Goal: Task Accomplishment & Management: Manage account settings

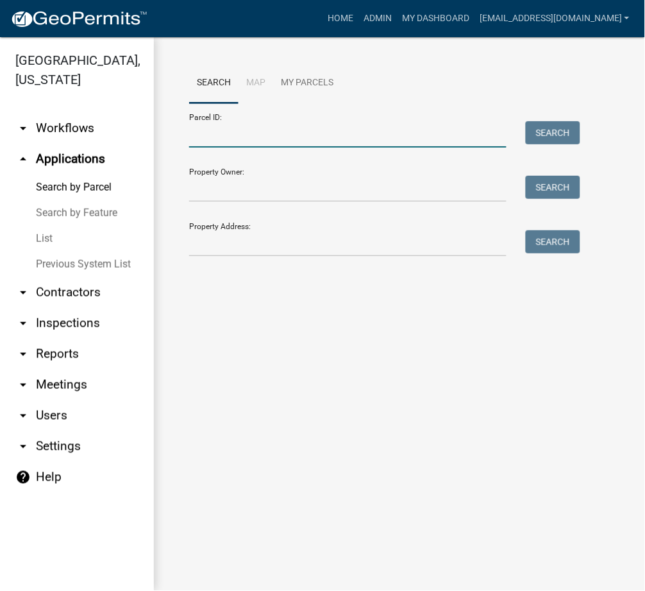
click at [216, 134] on input "Parcel ID:" at bounding box center [347, 134] width 317 height 26
paste input "[PHONE_NUMBER]"
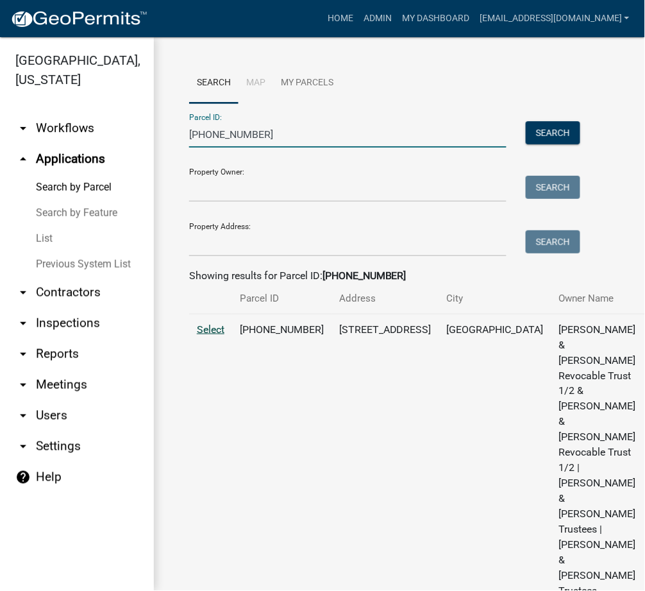
type input "[PHONE_NUMBER]"
click at [207, 335] on span "Select" at bounding box center [211, 329] width 28 height 12
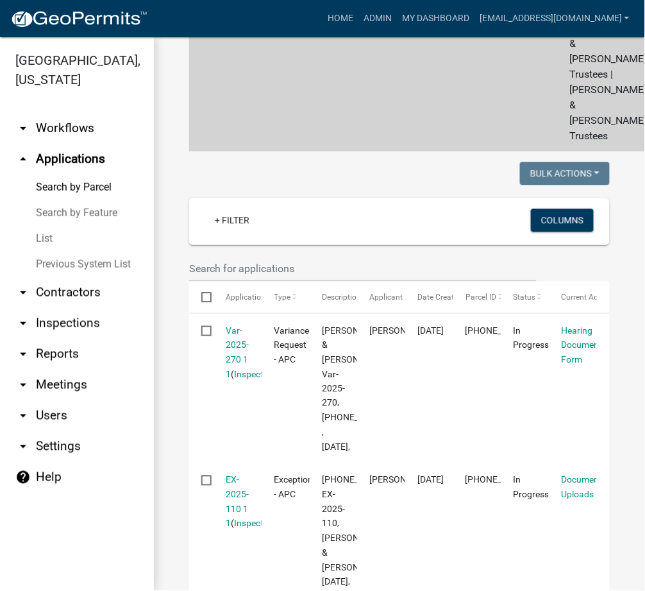
scroll to position [684, 0]
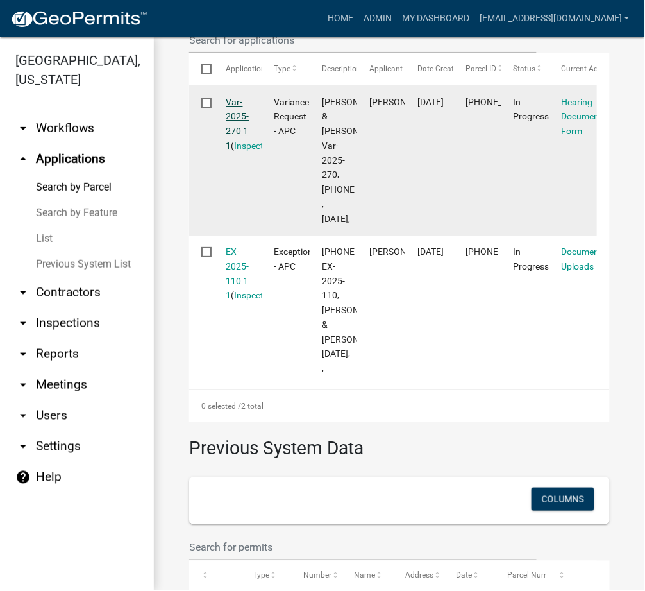
click at [236, 119] on link "Var-2025-270 1 1" at bounding box center [237, 124] width 23 height 54
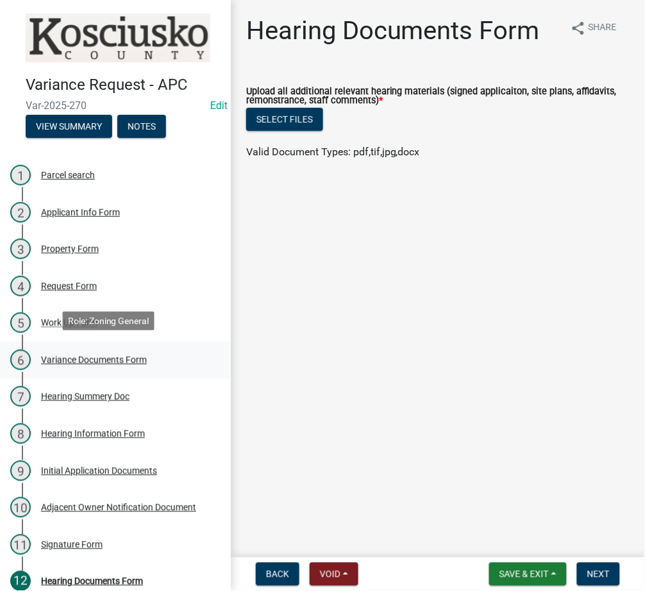
click at [93, 355] on div "Variance Documents Form" at bounding box center [94, 359] width 106 height 9
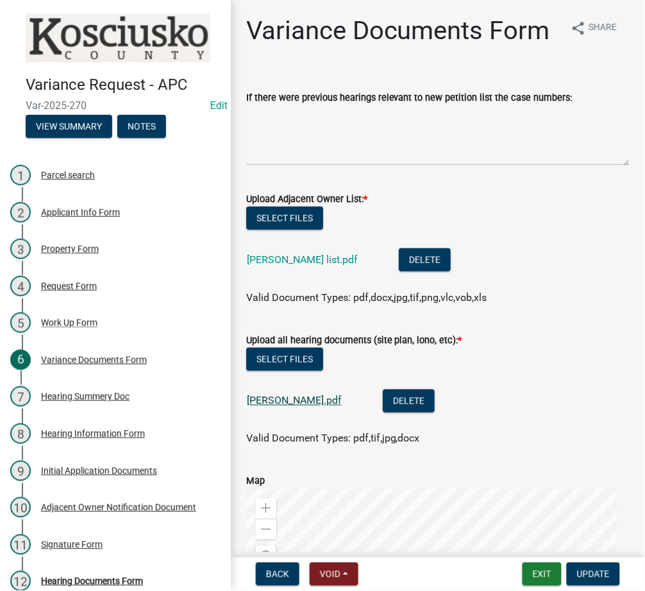
click at [272, 407] on link "[PERSON_NAME].pdf" at bounding box center [294, 400] width 95 height 12
click at [549, 580] on button "Exit" at bounding box center [542, 573] width 39 height 23
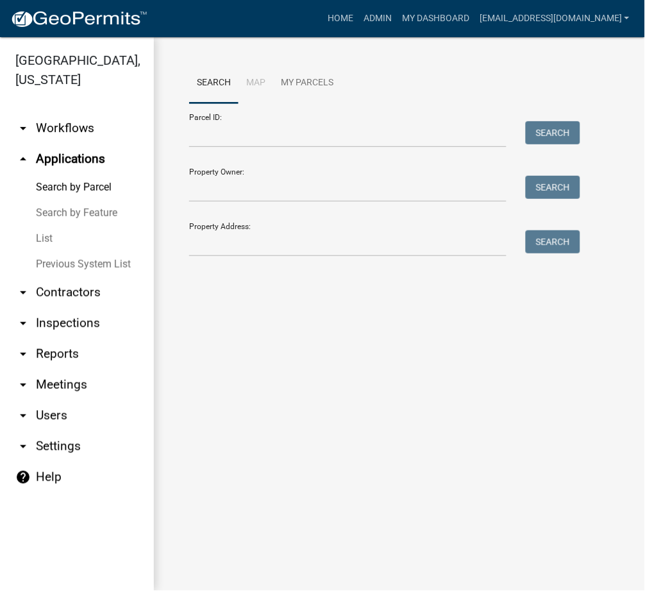
click at [52, 232] on link "List" at bounding box center [77, 239] width 154 height 26
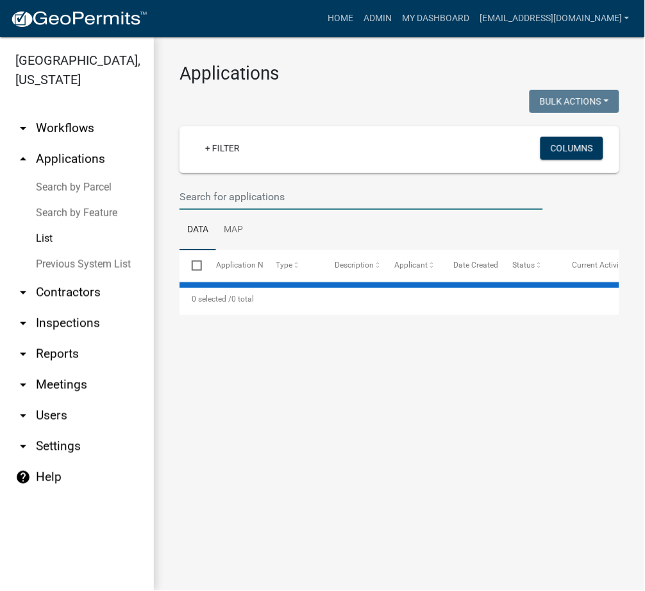
click at [214, 196] on input "text" at bounding box center [362, 196] width 364 height 26
select select "3: 100"
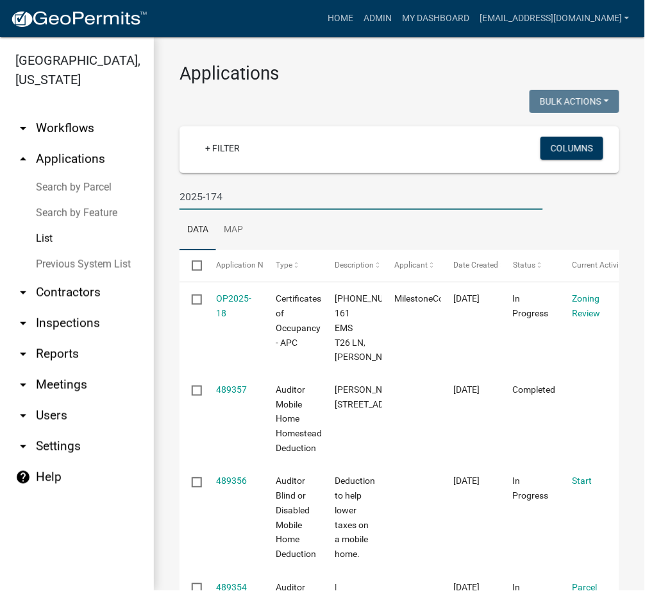
type input "2025-174"
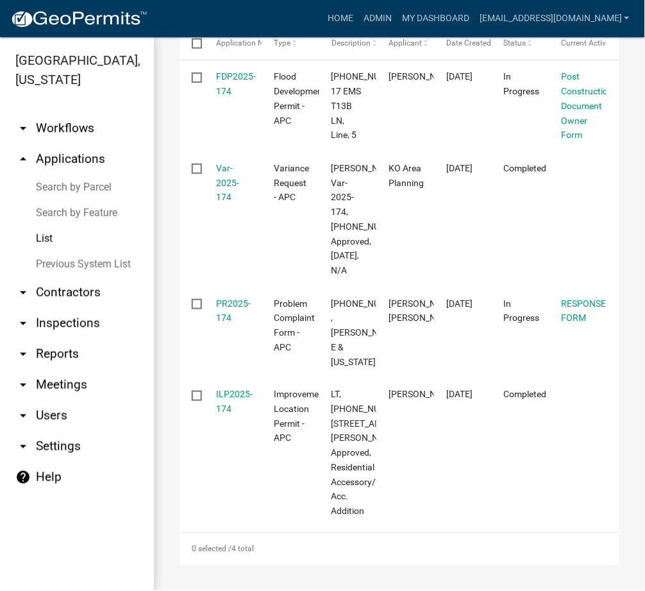
scroll to position [396, 0]
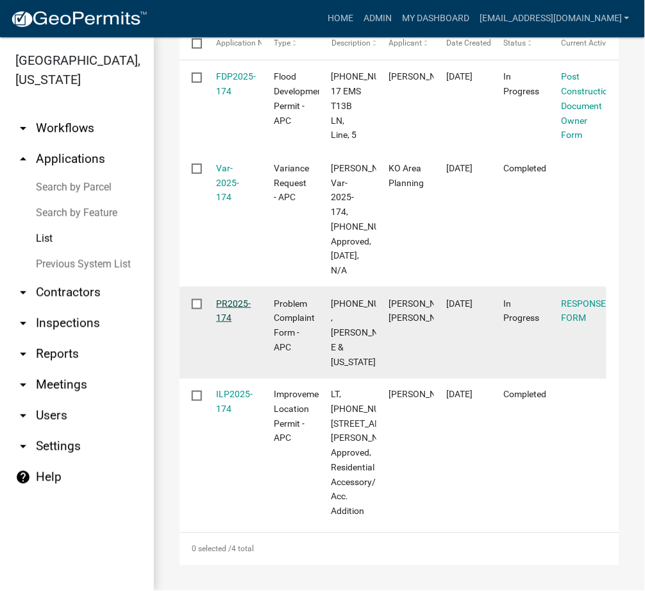
click at [244, 298] on link "PR2025-174" at bounding box center [234, 310] width 35 height 25
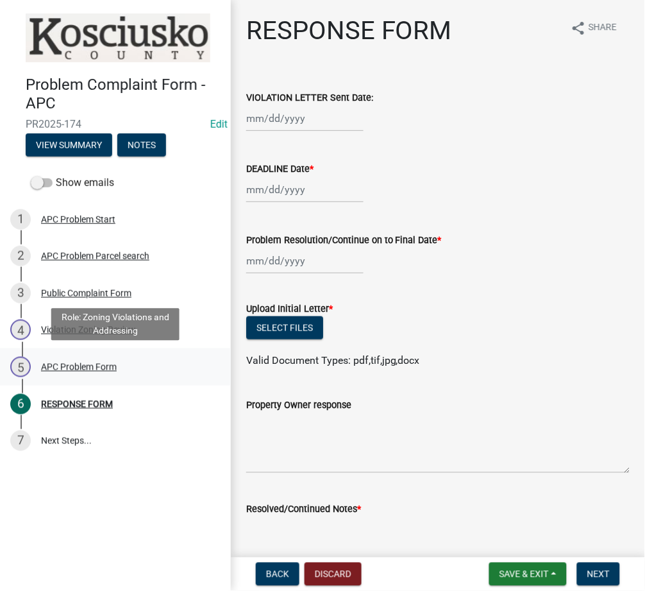
click at [76, 364] on div "APC Problem Form" at bounding box center [79, 366] width 76 height 9
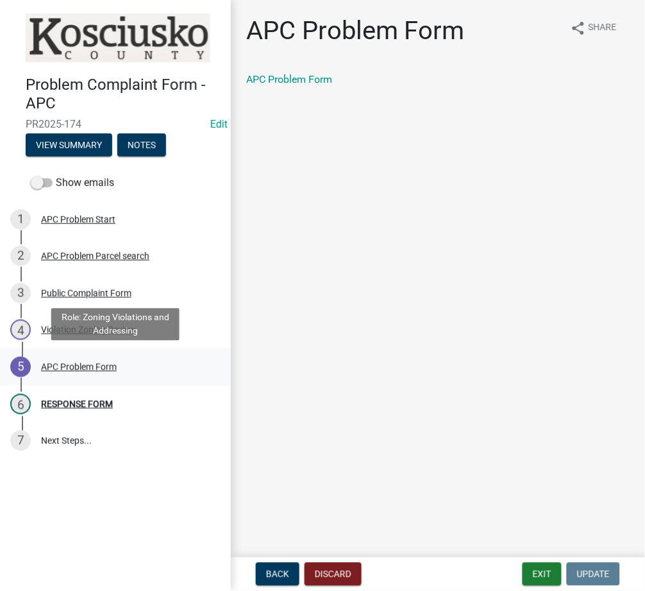
click at [85, 358] on div "5 APC Problem Form" at bounding box center [110, 367] width 200 height 21
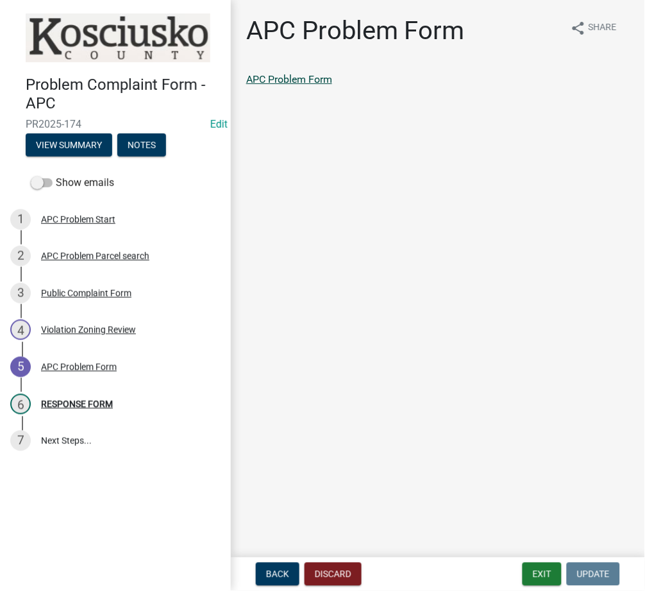
click at [311, 77] on link "APC Problem Form" at bounding box center [289, 79] width 86 height 12
click at [88, 403] on div "RESPONSE FORM" at bounding box center [77, 404] width 72 height 9
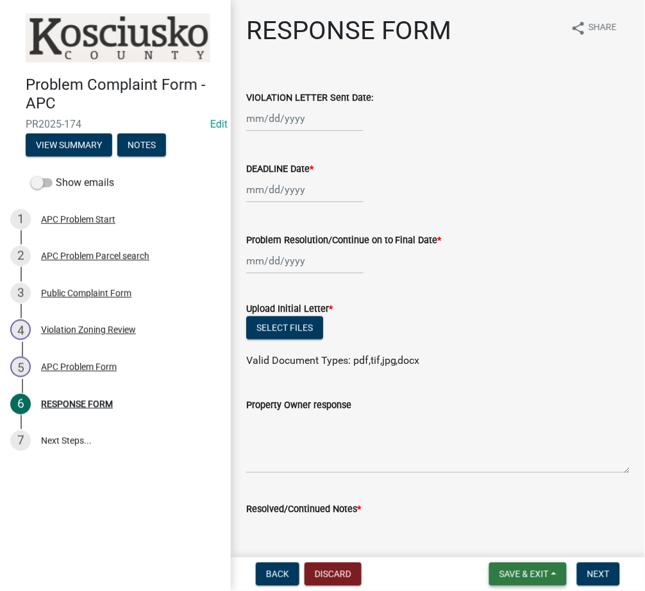
click at [520, 569] on span "Save & Exit" at bounding box center [524, 574] width 49 height 10
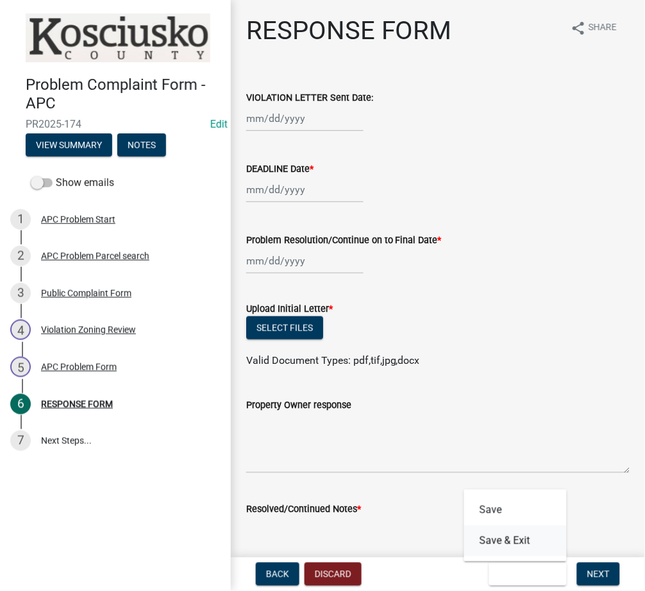
click at [498, 547] on button "Save & Exit" at bounding box center [515, 540] width 103 height 31
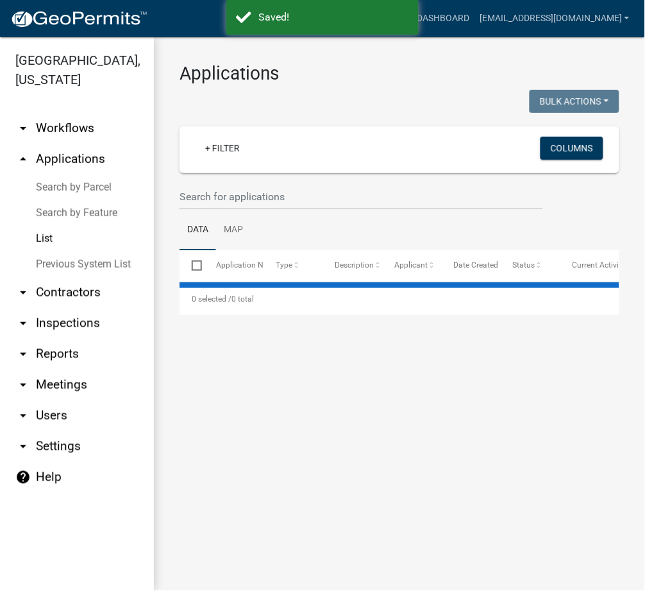
select select "3: 100"
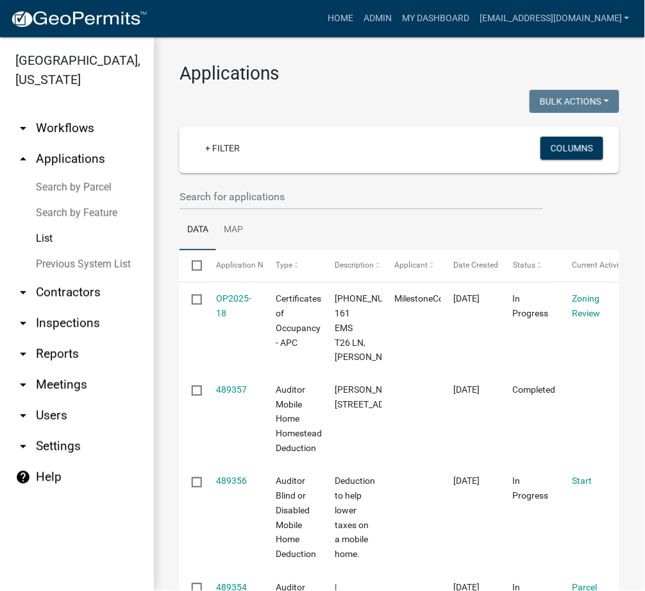
click at [71, 181] on link "Search by Parcel" at bounding box center [77, 187] width 154 height 26
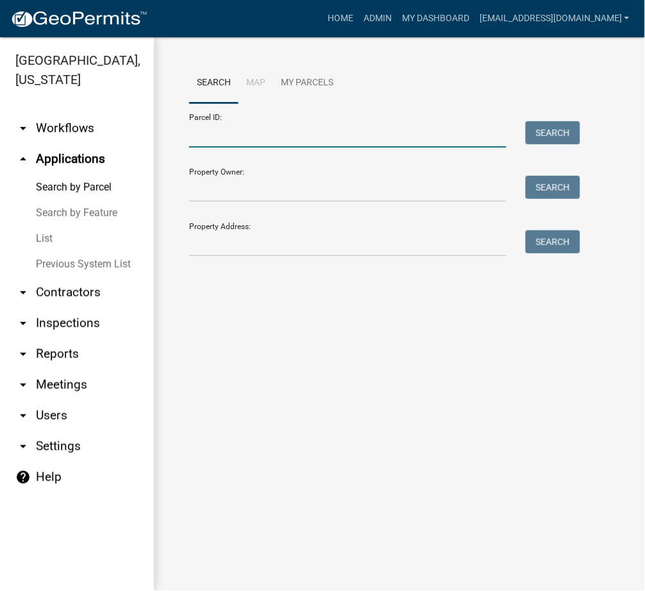
click at [248, 137] on input "Parcel ID:" at bounding box center [347, 134] width 317 height 26
paste input "[PHONE_NUMBER]"
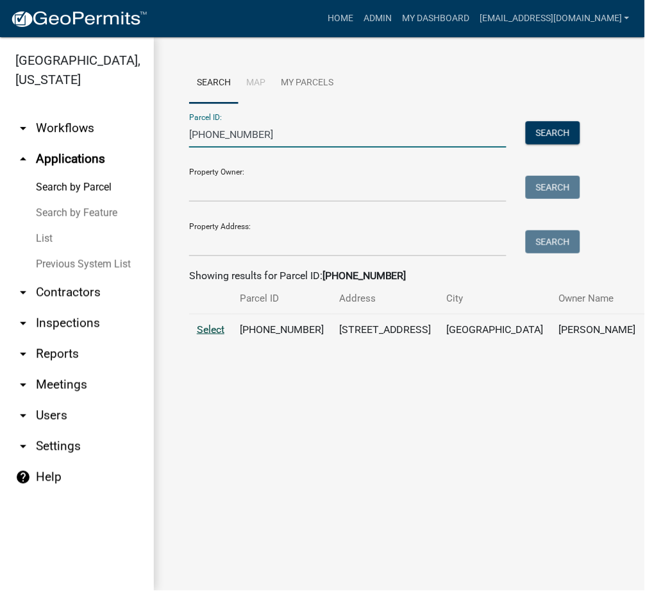
type input "[PHONE_NUMBER]"
click at [201, 335] on span "Select" at bounding box center [211, 329] width 28 height 12
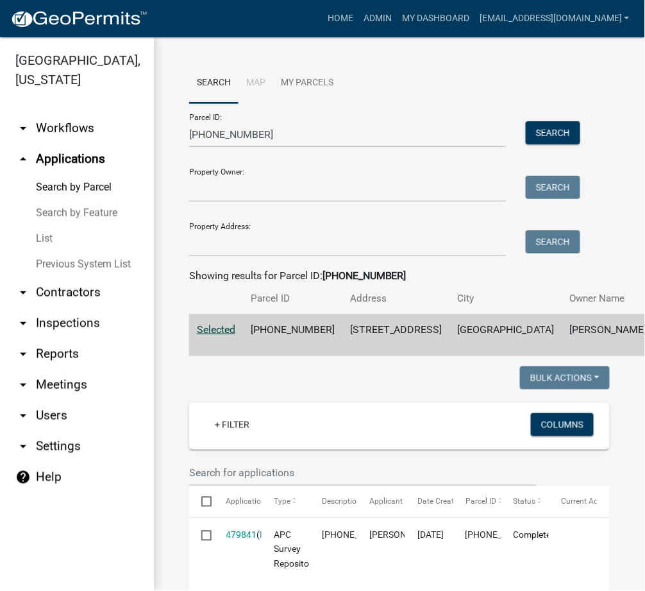
scroll to position [228, 0]
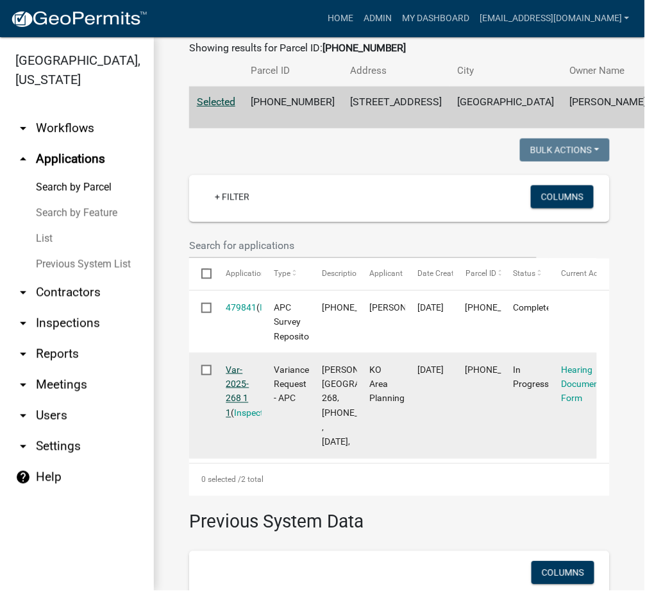
click at [237, 416] on link "Var-2025-268 1 1" at bounding box center [237, 391] width 23 height 54
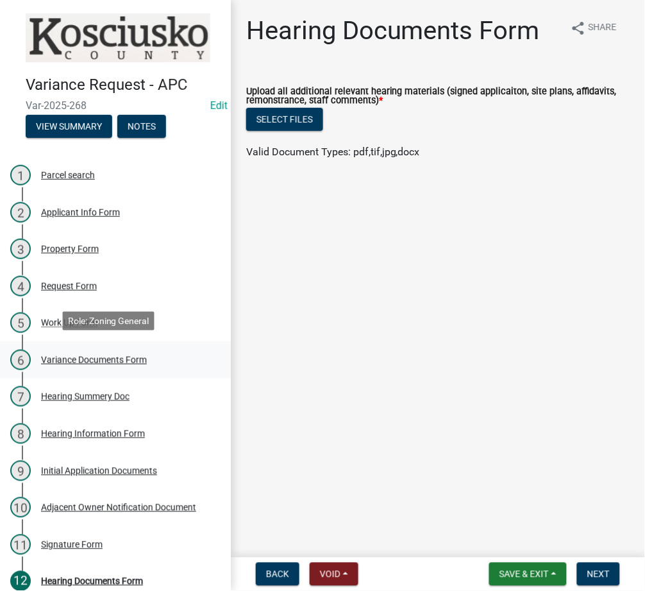
click at [112, 355] on div "Variance Documents Form" at bounding box center [94, 359] width 106 height 9
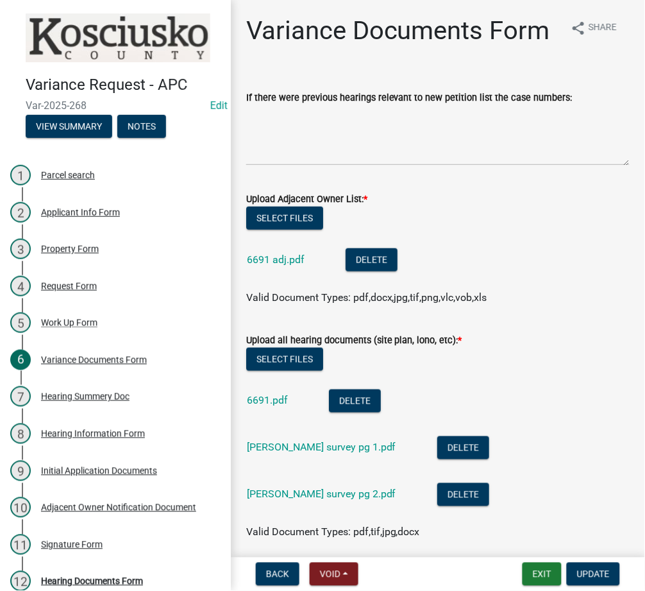
scroll to position [228, 0]
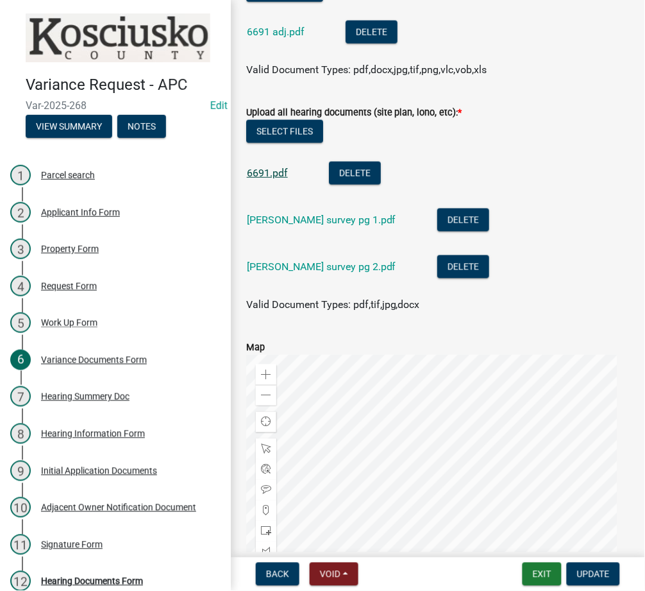
click at [269, 179] on link "6691.pdf" at bounding box center [267, 173] width 41 height 12
click at [292, 226] on link "[PERSON_NAME] survey pg 1.pdf" at bounding box center [321, 220] width 149 height 12
click at [537, 574] on button "Exit" at bounding box center [542, 573] width 39 height 23
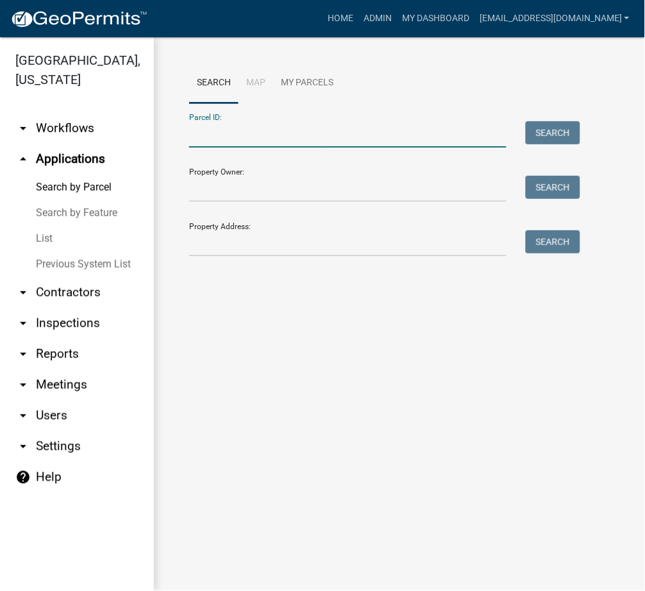
paste input "[PHONE_NUMBER]"
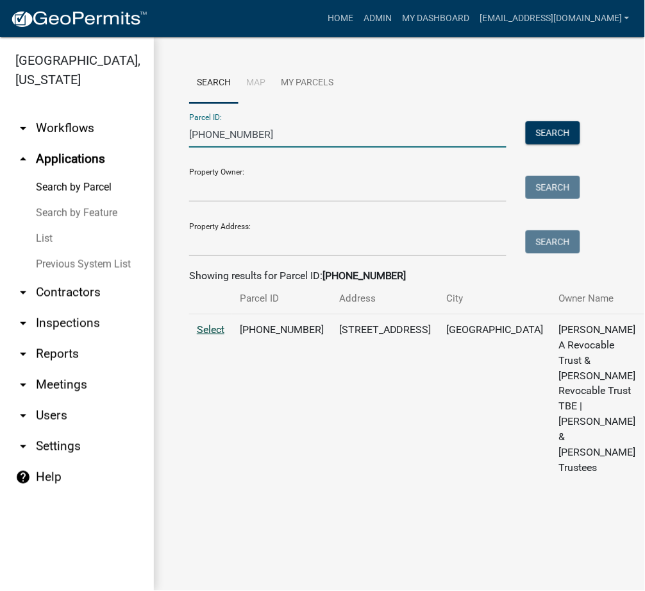
type input "[PHONE_NUMBER]"
click at [211, 335] on span "Select" at bounding box center [211, 329] width 28 height 12
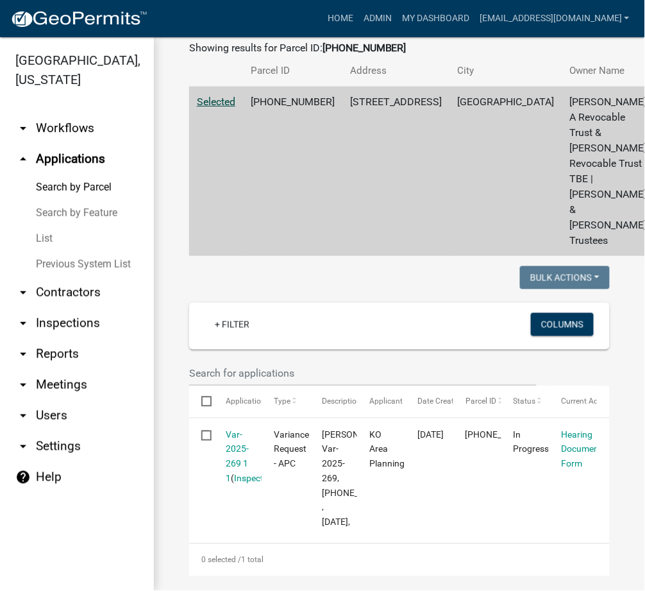
scroll to position [455, 0]
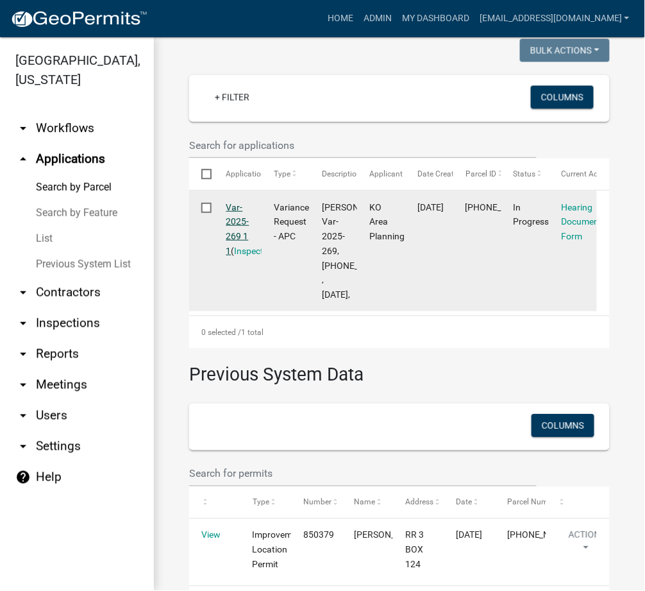
click at [230, 256] on link "Var-2025-269 1 1" at bounding box center [237, 229] width 23 height 54
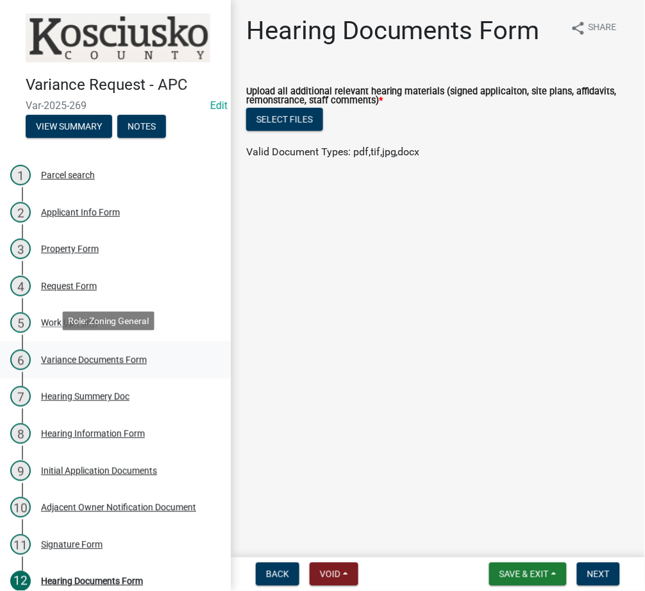
click at [83, 355] on div "Variance Documents Form" at bounding box center [94, 359] width 106 height 9
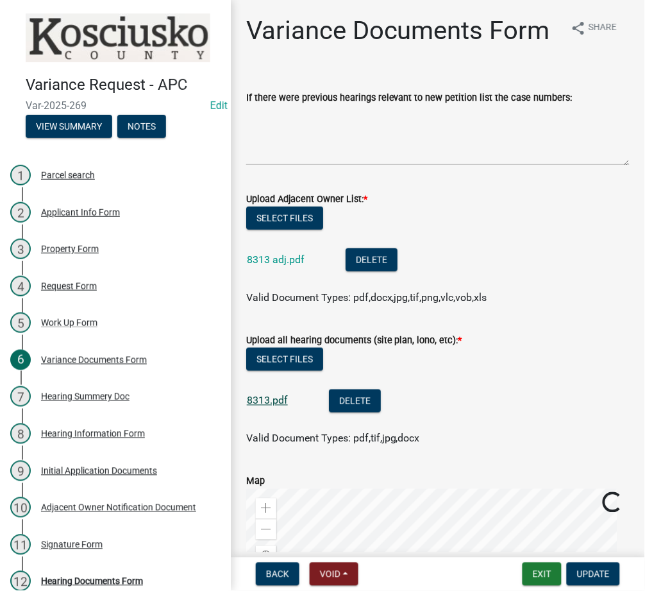
click at [257, 407] on link "8313.pdf" at bounding box center [267, 400] width 41 height 12
click at [545, 568] on button "Exit" at bounding box center [542, 573] width 39 height 23
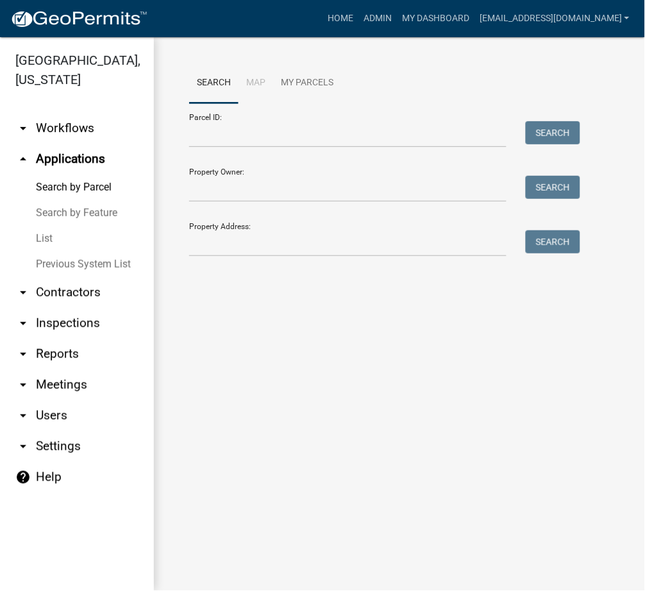
click at [47, 230] on link "List" at bounding box center [77, 239] width 154 height 26
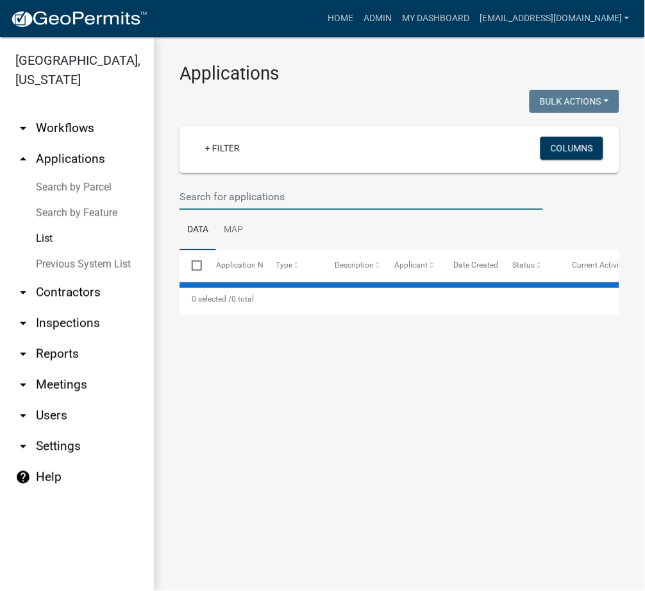
click at [271, 196] on input "text" at bounding box center [362, 196] width 364 height 26
select select "3: 100"
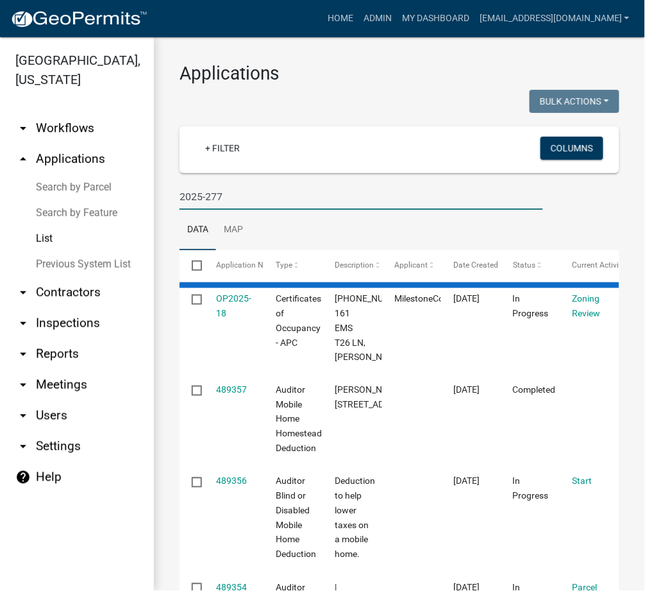
type input "2025-277"
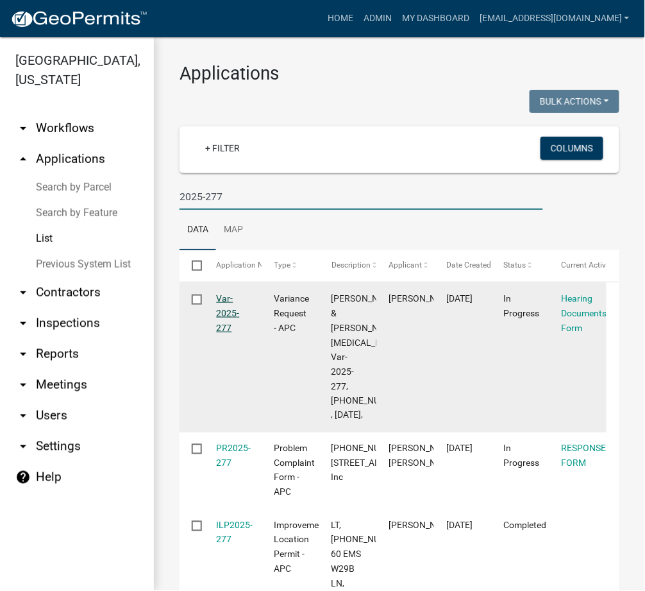
click at [225, 314] on link "Var-2025-277" at bounding box center [228, 313] width 23 height 40
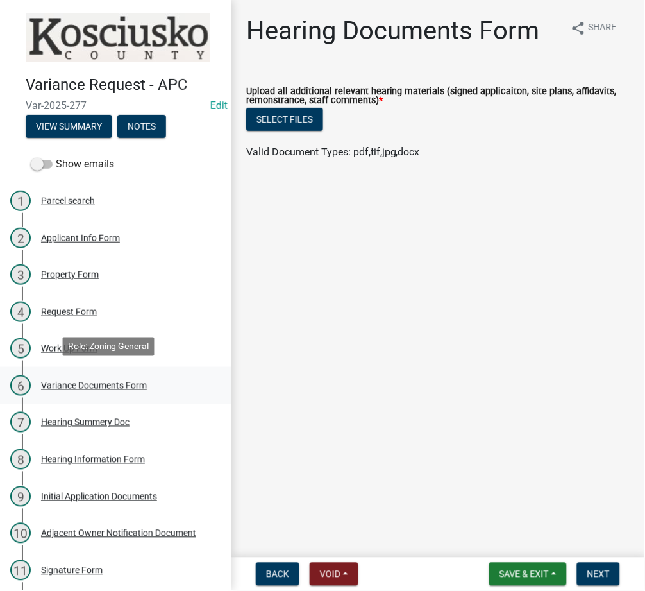
click at [85, 382] on div "Variance Documents Form" at bounding box center [94, 385] width 106 height 9
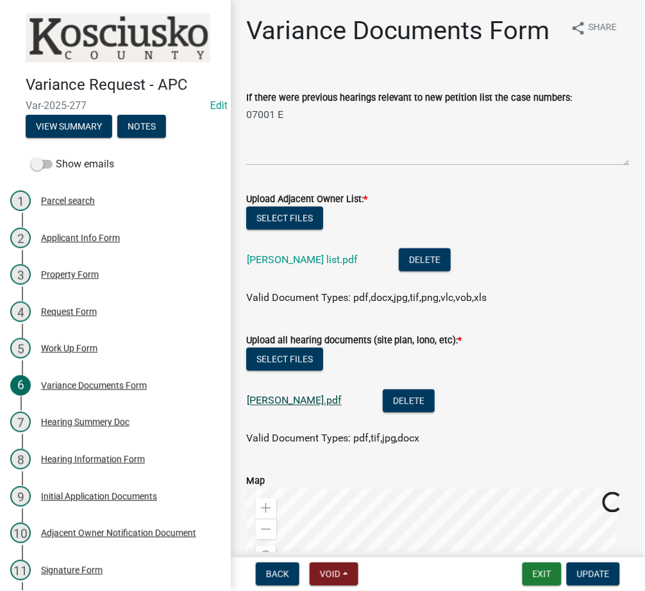
click at [284, 407] on link "[PERSON_NAME].pdf" at bounding box center [294, 400] width 95 height 12
click at [536, 568] on button "Exit" at bounding box center [542, 573] width 39 height 23
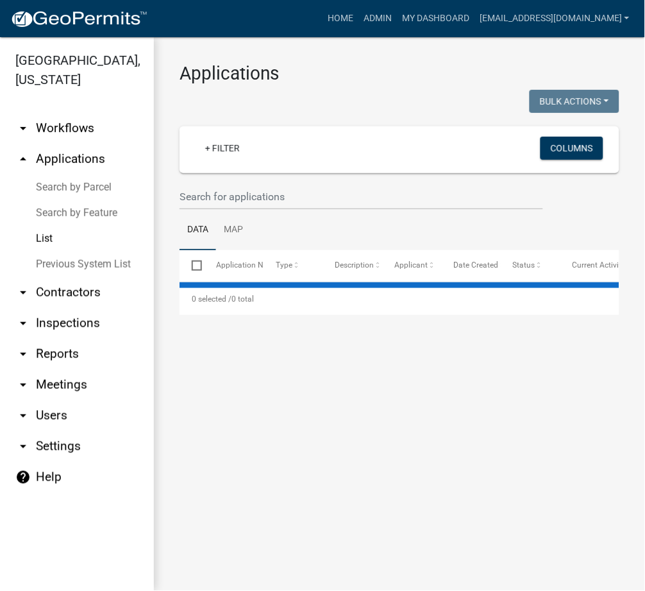
select select "3: 100"
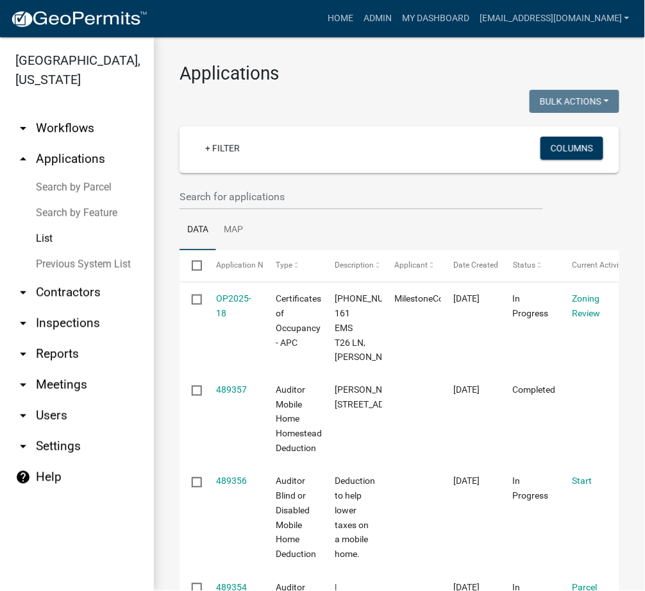
click at [87, 188] on link "Search by Parcel" at bounding box center [77, 187] width 154 height 26
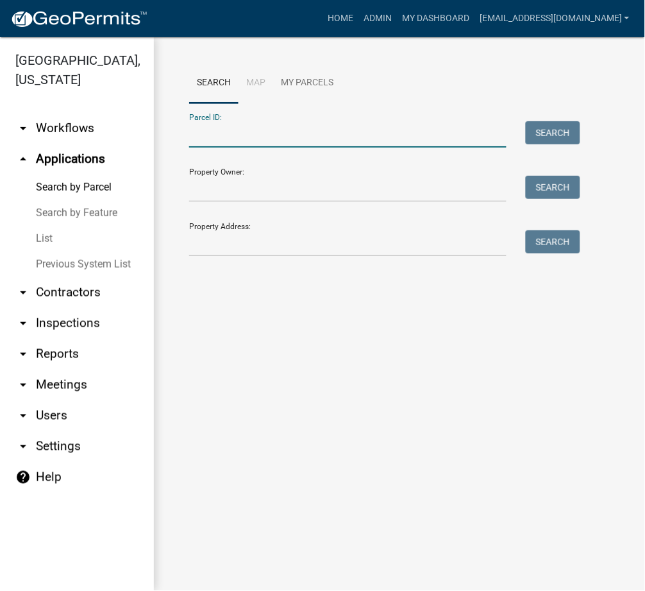
click at [248, 140] on input "Parcel ID:" at bounding box center [347, 134] width 317 height 26
paste input "[PHONE_NUMBER]"
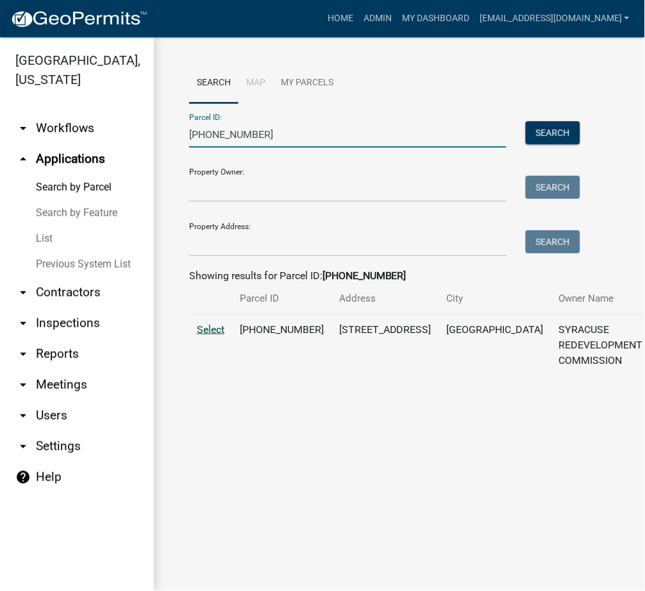
type input "[PHONE_NUMBER]"
click at [209, 335] on span "Select" at bounding box center [211, 329] width 28 height 12
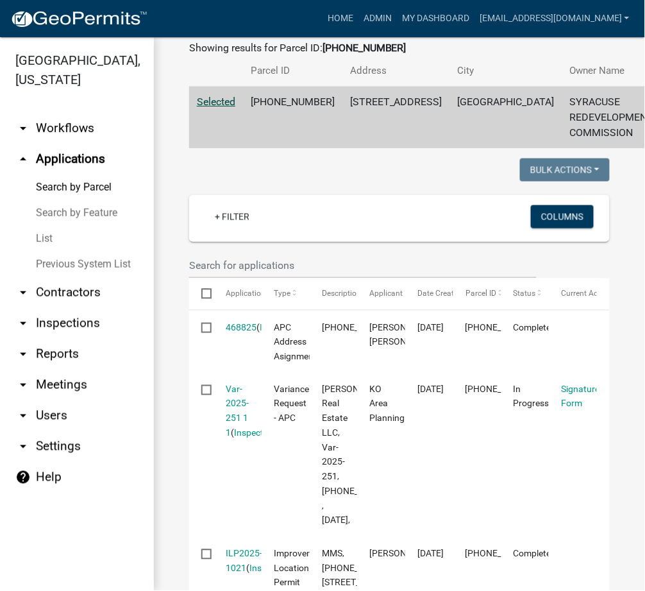
scroll to position [455, 0]
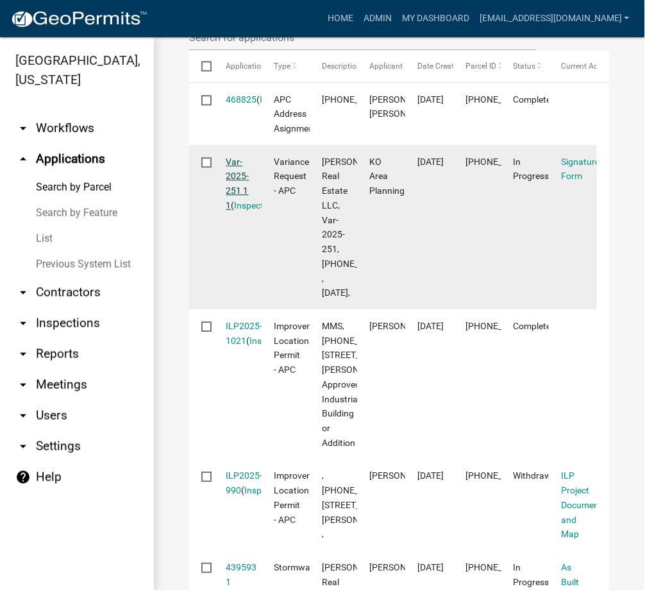
click at [240, 187] on link "Var-2025-251 1 1" at bounding box center [237, 183] width 23 height 54
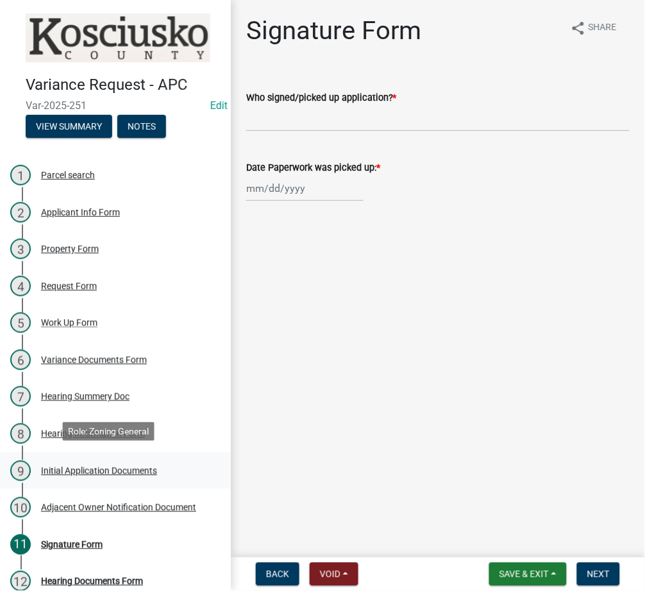
click at [44, 466] on div "Initial Application Documents" at bounding box center [99, 470] width 116 height 9
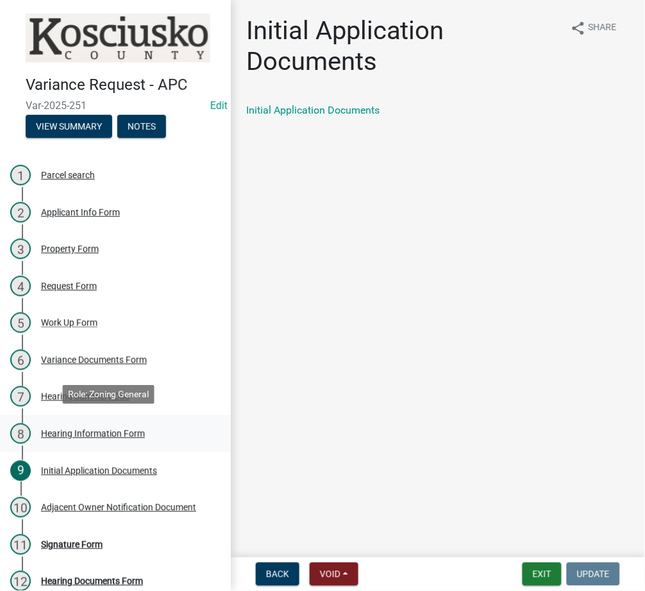
click at [49, 433] on div "Hearing Information Form" at bounding box center [93, 433] width 104 height 9
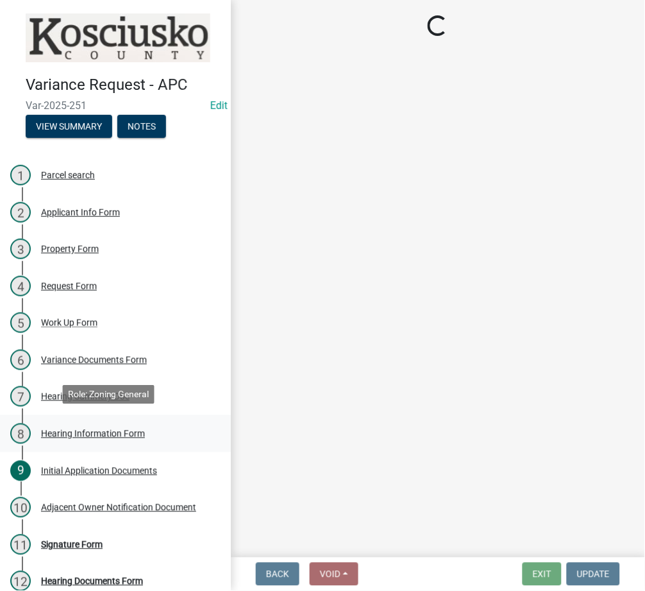
select select "c0a66408-7a08-4f72-9b42-94b984eef565"
select select "2eae8230-bebb-4cfe-90e0-626f5eb61fdc"
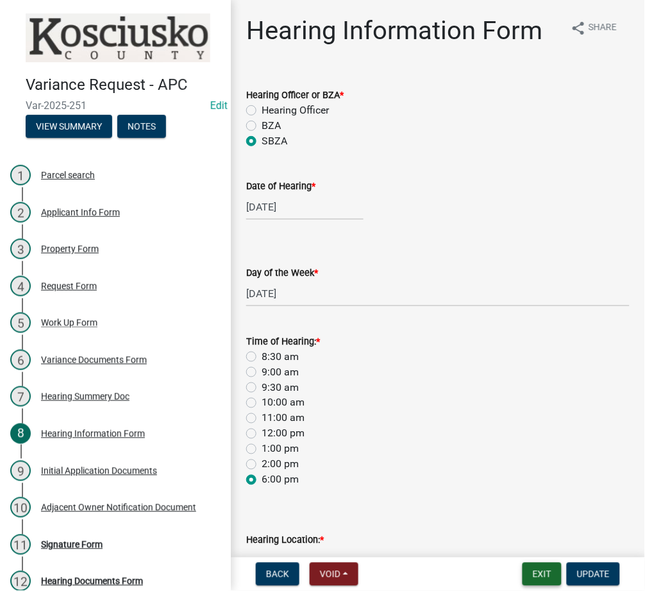
click at [528, 569] on button "Exit" at bounding box center [542, 573] width 39 height 23
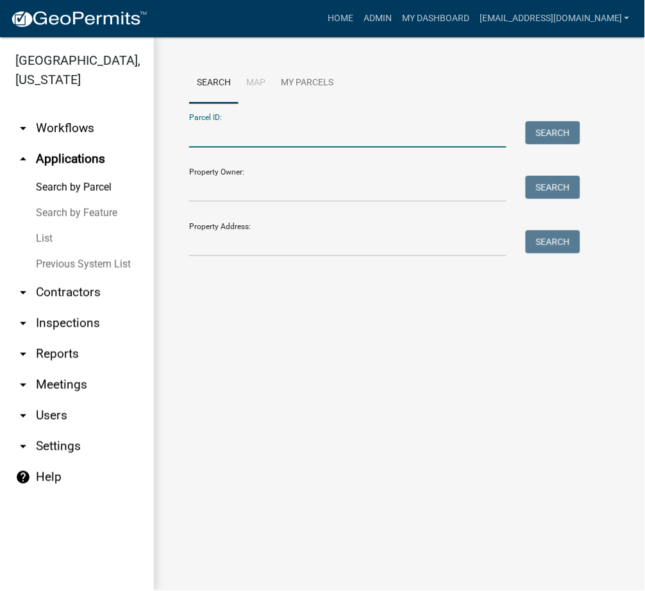
paste input "[PHONE_NUMBER]"
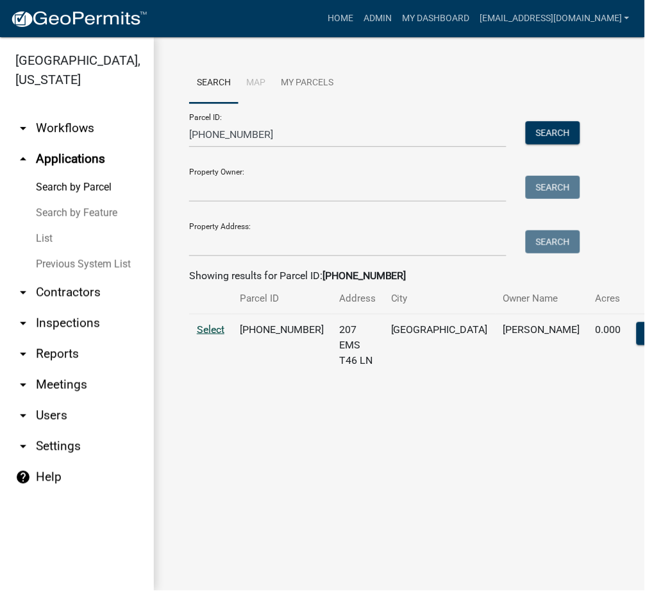
click at [215, 335] on span "Select" at bounding box center [211, 329] width 28 height 12
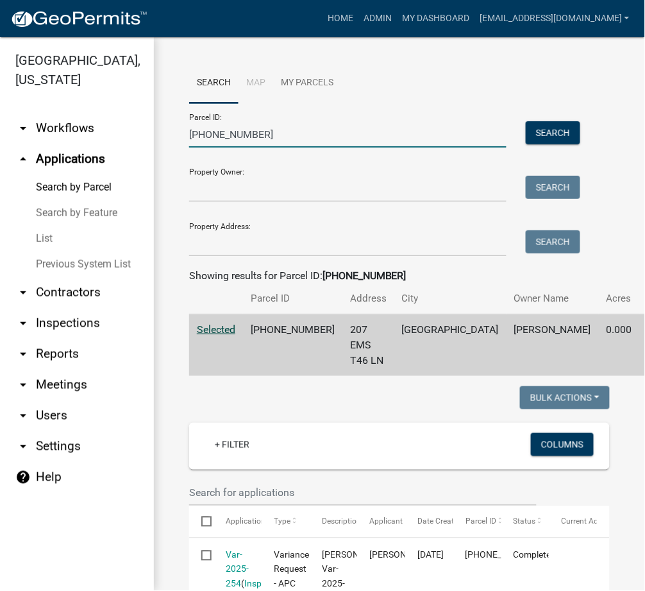
click at [221, 133] on input "[PHONE_NUMBER]" at bounding box center [347, 134] width 317 height 26
paste input "110-054"
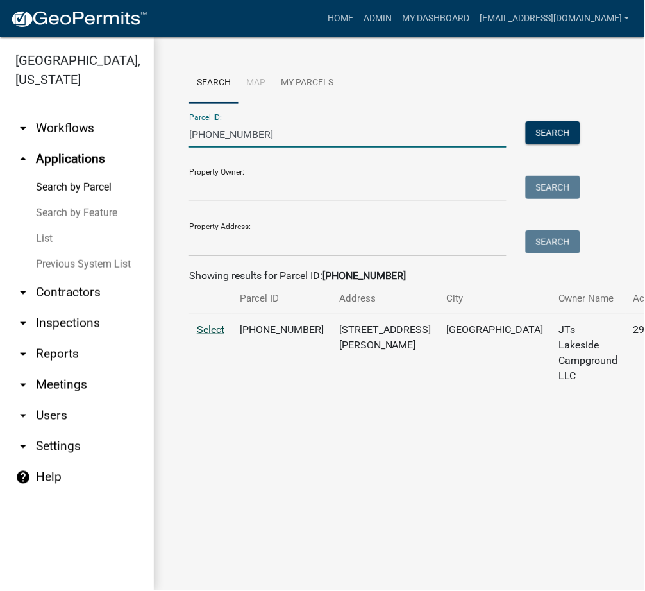
type input "[PHONE_NUMBER]"
click at [200, 335] on span "Select" at bounding box center [211, 329] width 28 height 12
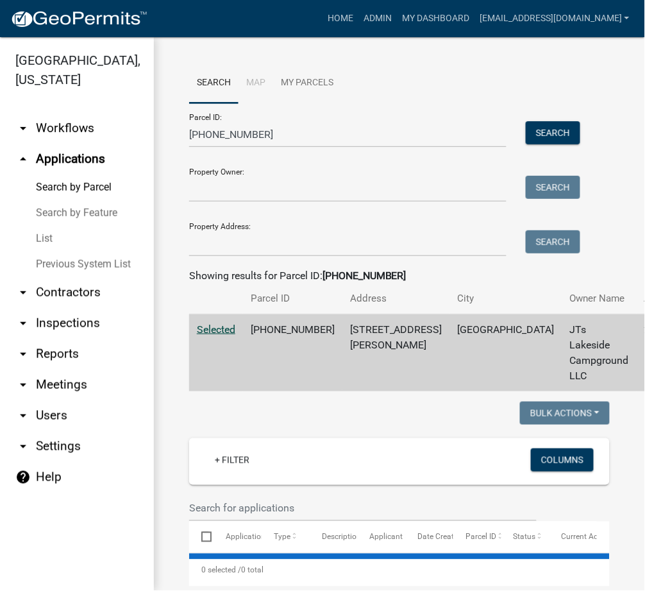
select select "3: 100"
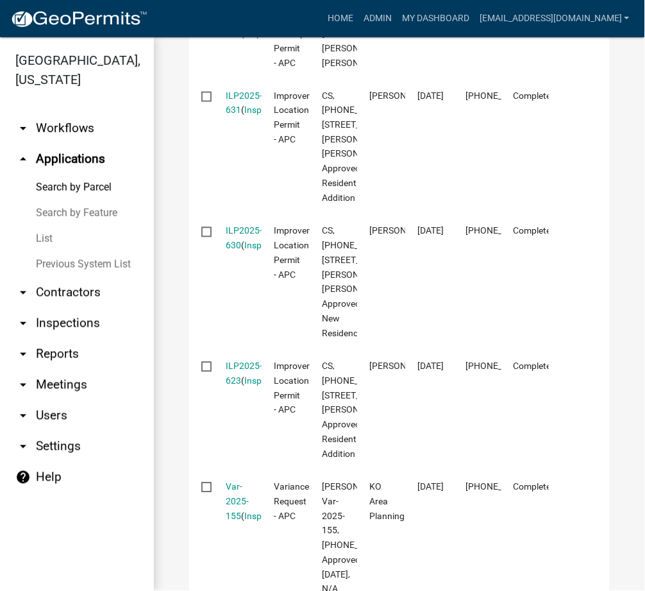
scroll to position [1368, 0]
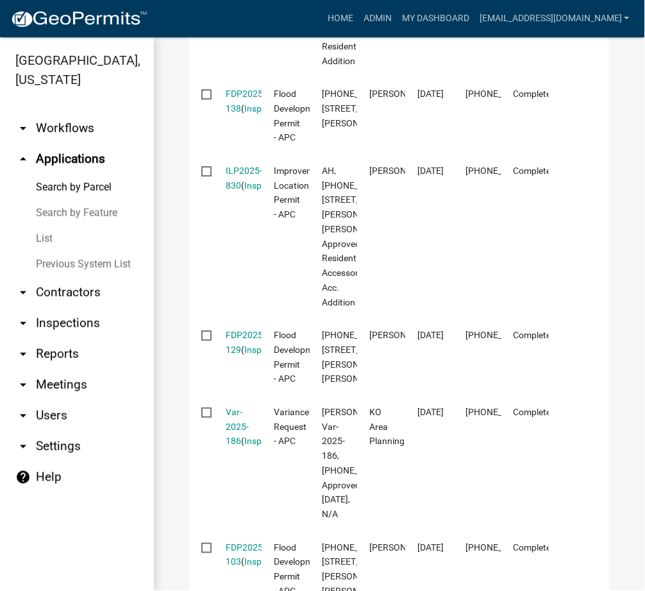
click at [33, 237] on link "List" at bounding box center [77, 239] width 154 height 26
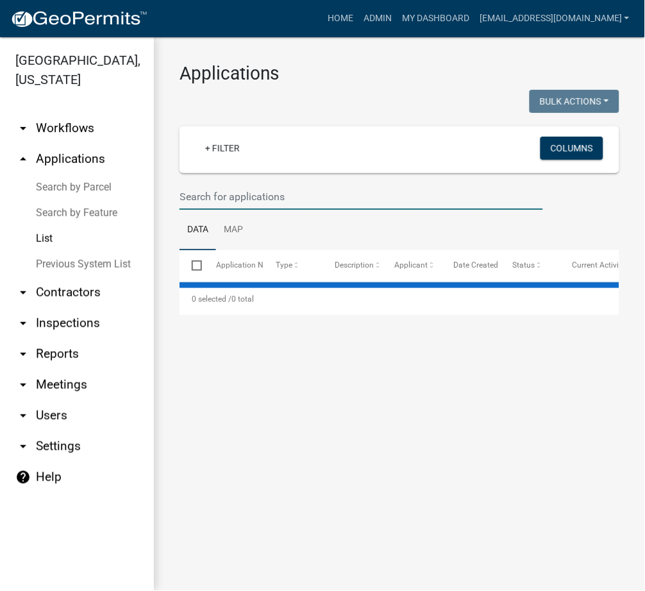
select select "3: 100"
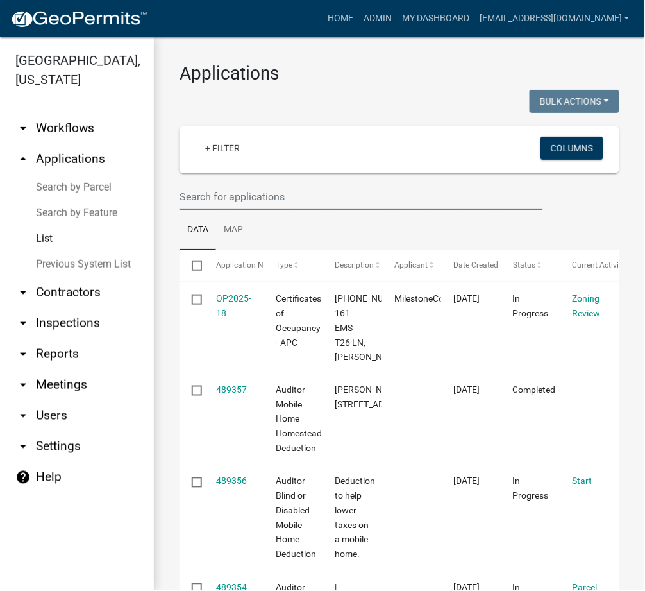
click at [253, 195] on input "text" at bounding box center [362, 196] width 364 height 26
type input "2025-264"
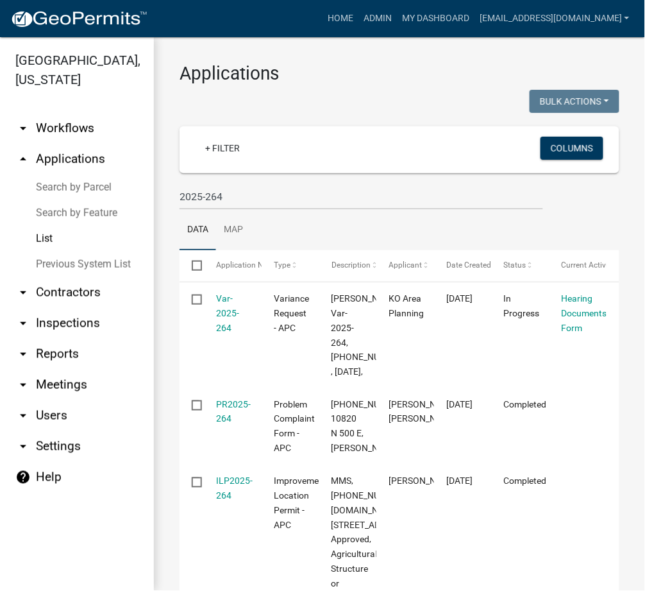
click at [60, 181] on link "Search by Parcel" at bounding box center [77, 187] width 154 height 26
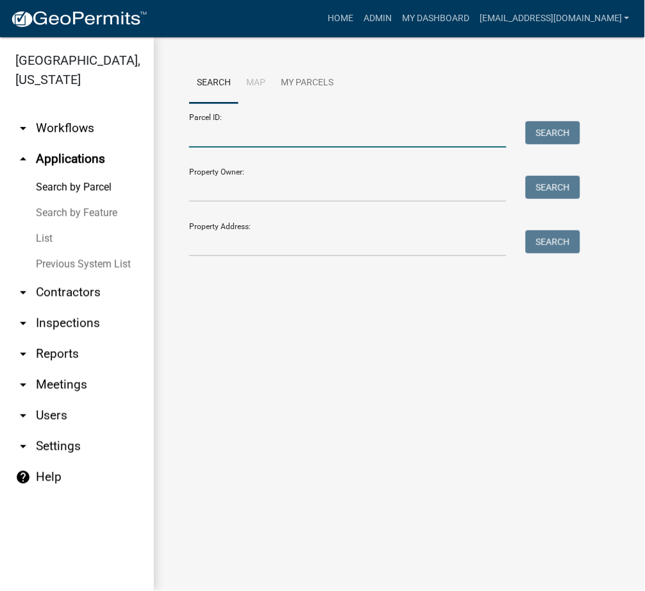
click at [228, 137] on input "Parcel ID:" at bounding box center [347, 134] width 317 height 26
paste input "[PHONE_NUMBER].D"
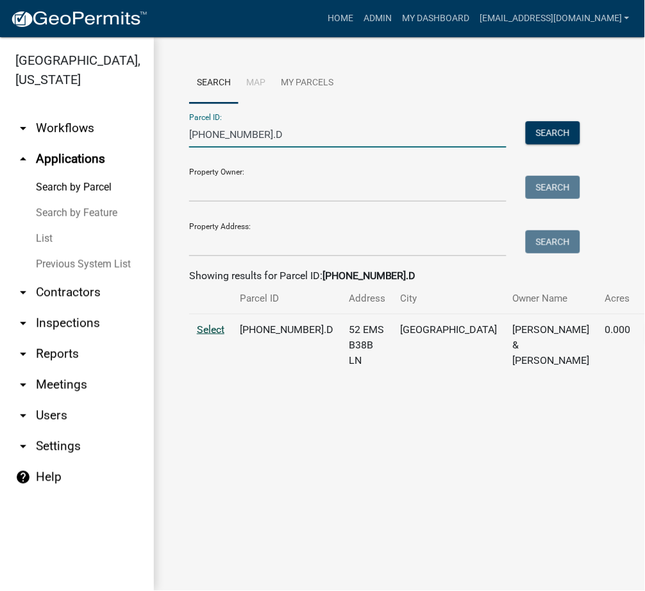
type input "[PHONE_NUMBER].D"
click at [212, 335] on span "Select" at bounding box center [211, 329] width 28 height 12
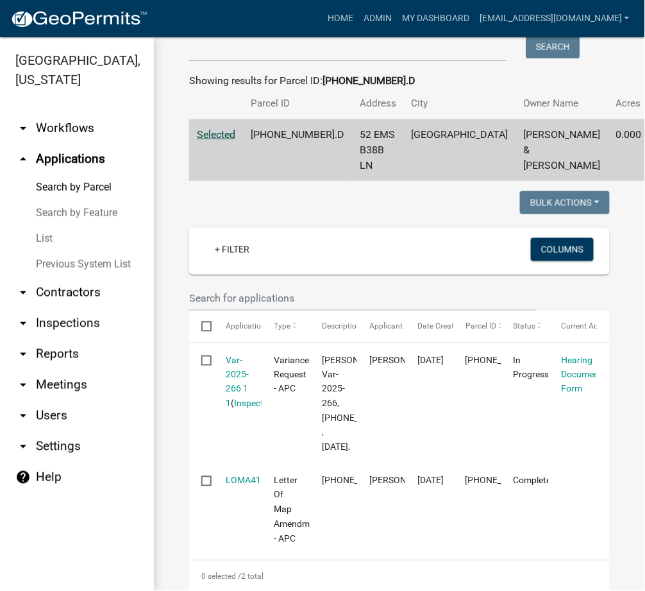
scroll to position [455, 0]
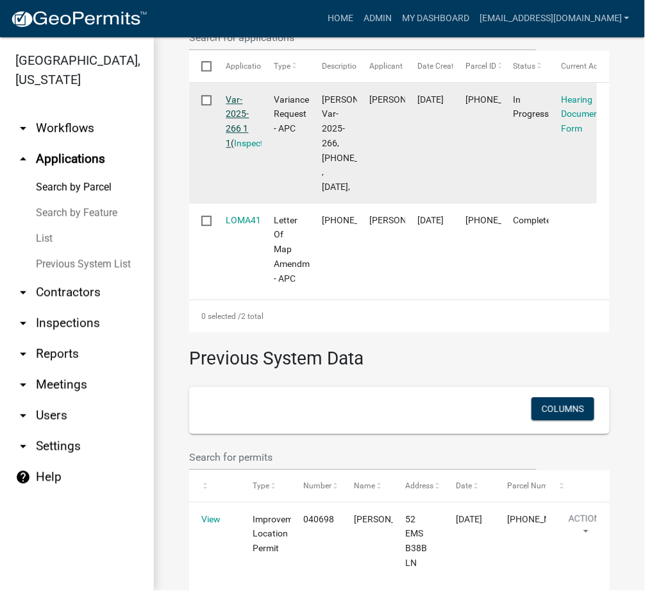
click at [241, 131] on link "Var-2025-266 1 1" at bounding box center [237, 121] width 23 height 54
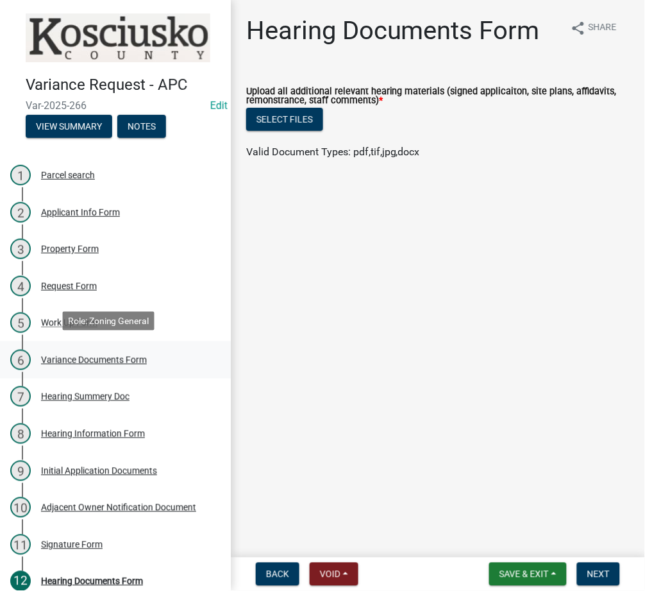
click at [52, 362] on div "6 Variance Documents Form" at bounding box center [110, 360] width 200 height 21
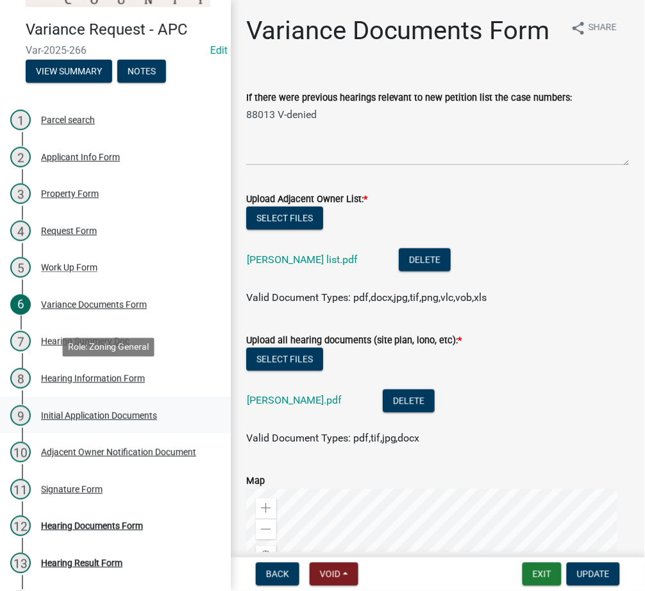
scroll to position [84, 0]
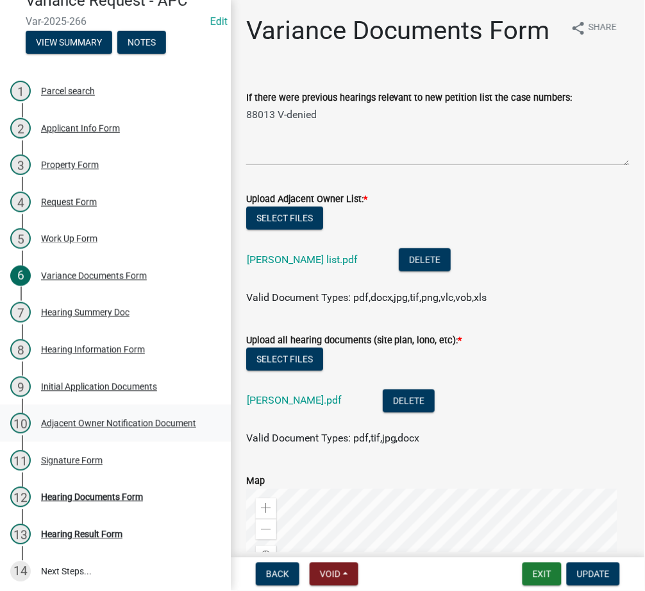
click at [90, 413] on div "10 Adjacent Owner Notification Document" at bounding box center [110, 423] width 200 height 21
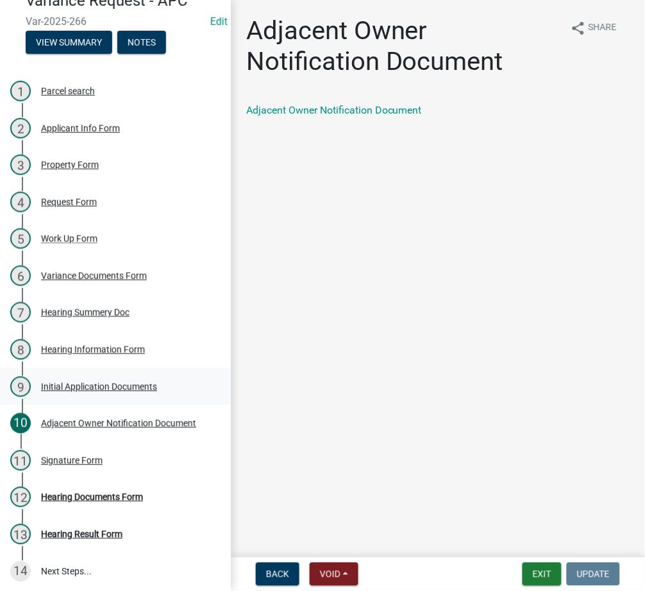
click at [61, 396] on link "9 Initial Application Documents" at bounding box center [115, 386] width 231 height 37
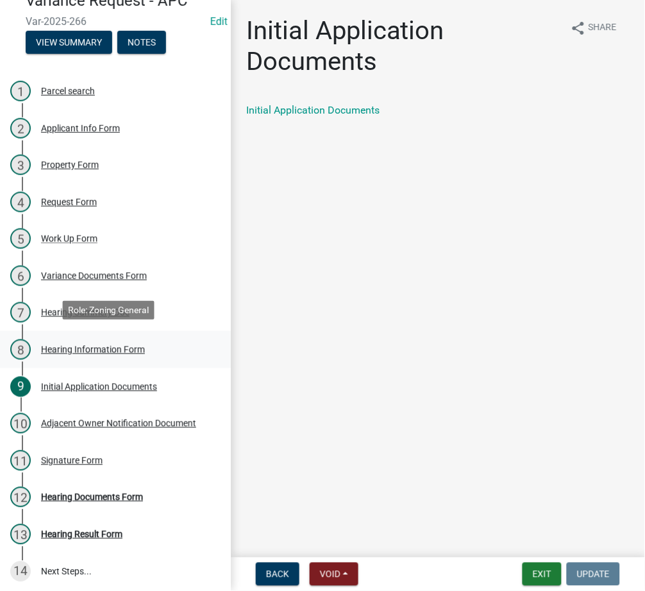
click at [80, 339] on div "8 Hearing Information Form" at bounding box center [110, 349] width 200 height 21
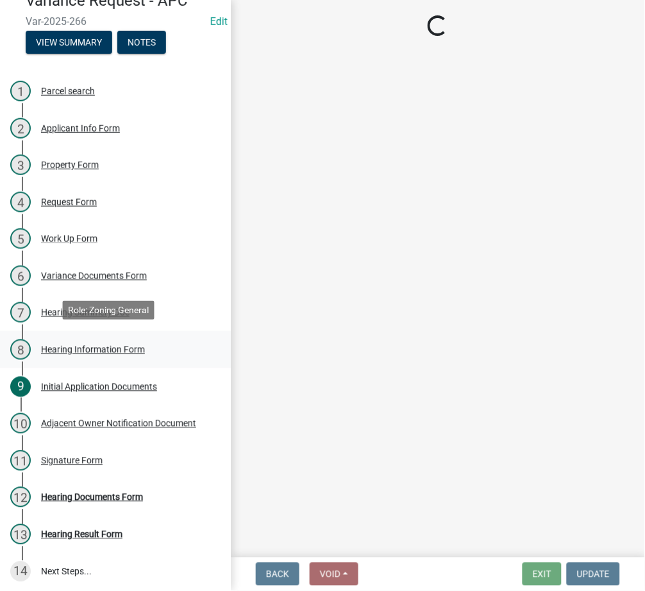
select select "61de0463-cc0d-410b-b5ab-11a135edeb29"
select select "9dcac0a2-b0c4-4f3b-8637-840d2209bdca"
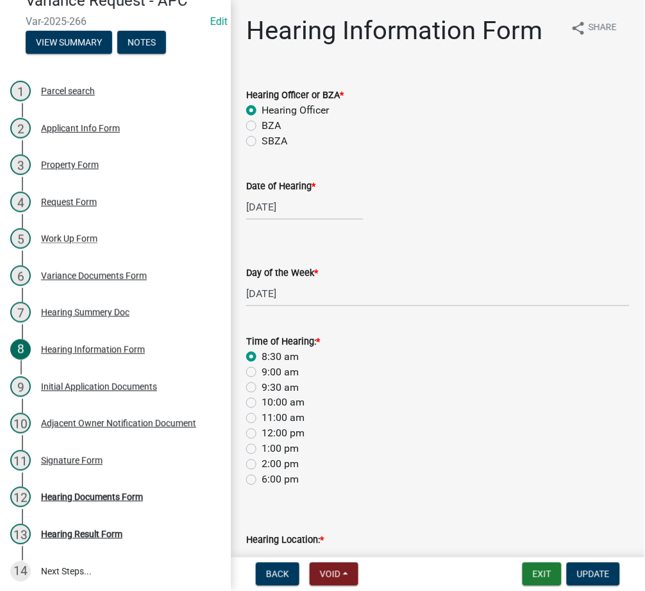
click at [533, 586] on form "Exit Update" at bounding box center [574, 573] width 103 height 23
click at [536, 572] on button "Exit" at bounding box center [542, 573] width 39 height 23
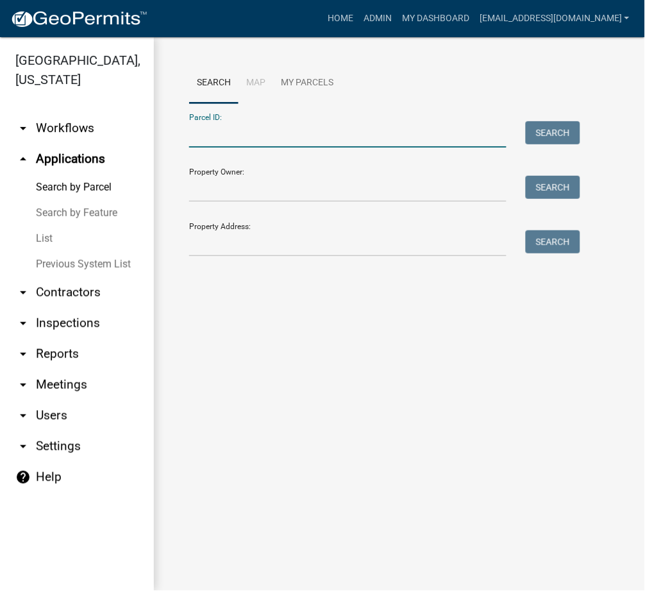
click at [194, 140] on input "Parcel ID:" at bounding box center [347, 134] width 317 height 26
paste input "[PHONE_NUMBER]"
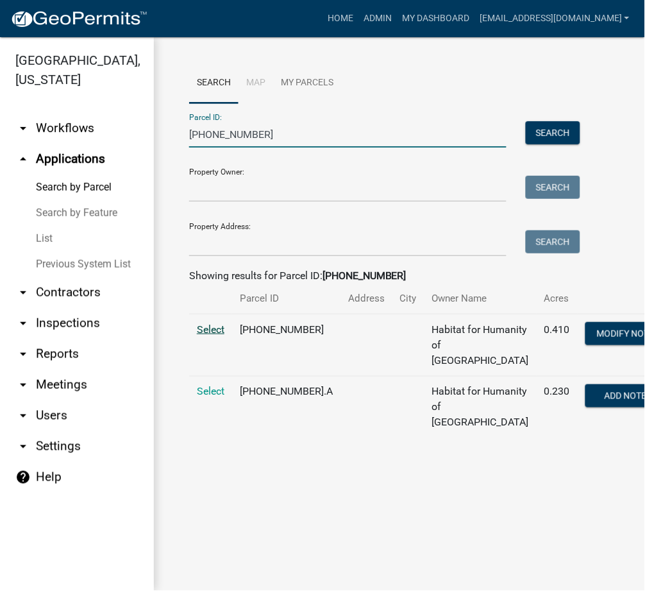
type input "[PHONE_NUMBER]"
click at [212, 335] on span "Select" at bounding box center [211, 329] width 28 height 12
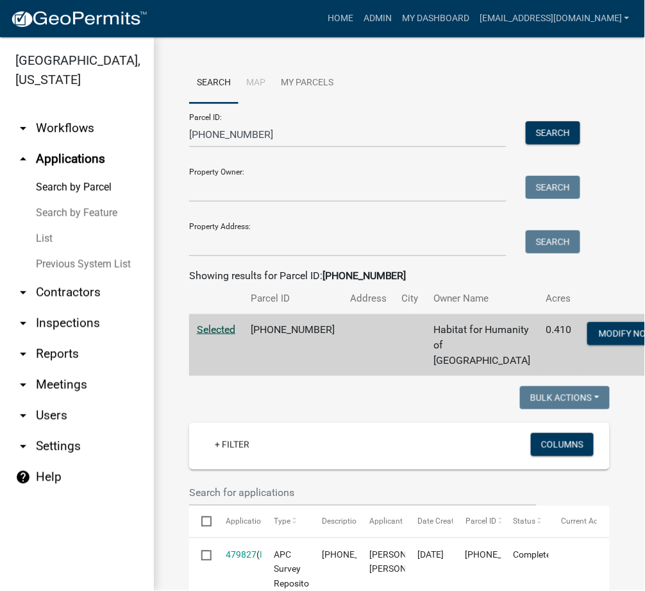
scroll to position [455, 0]
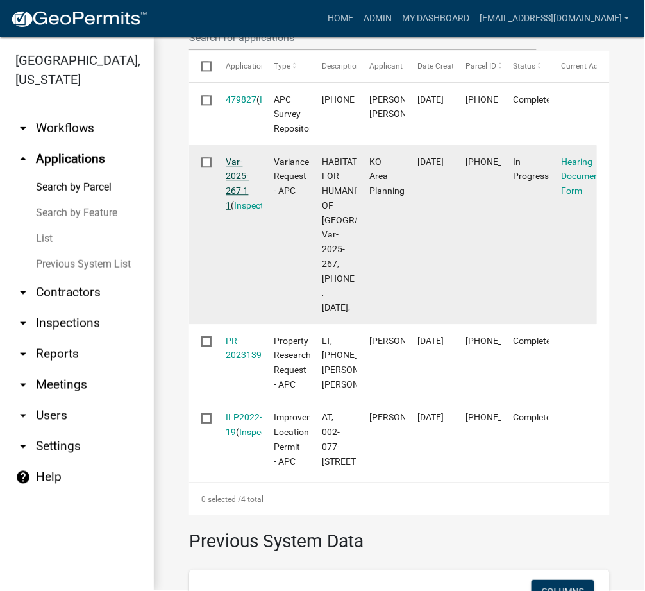
click at [237, 206] on link "Var-2025-267 1 1" at bounding box center [237, 183] width 23 height 54
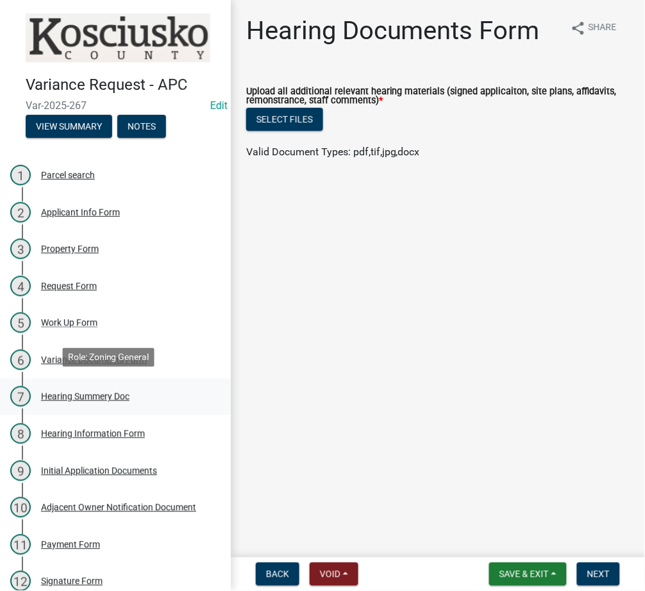
click at [112, 393] on div "Hearing Summery Doc" at bounding box center [85, 396] width 89 height 9
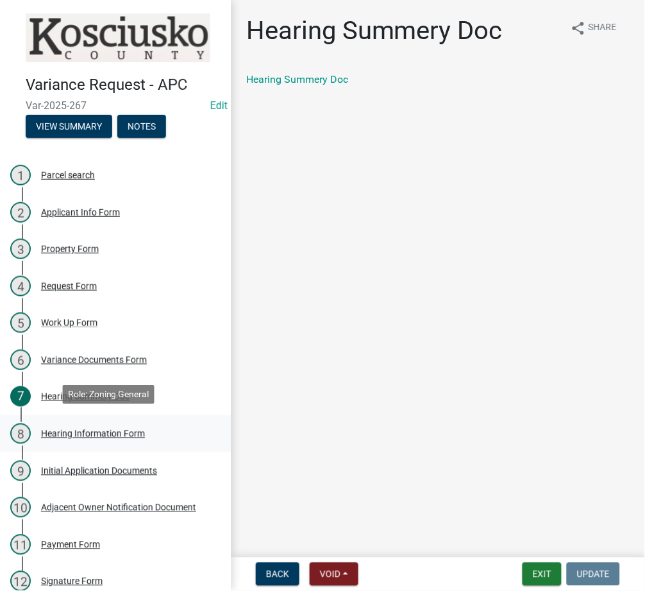
click at [72, 423] on div "8 Hearing Information Form" at bounding box center [110, 433] width 200 height 21
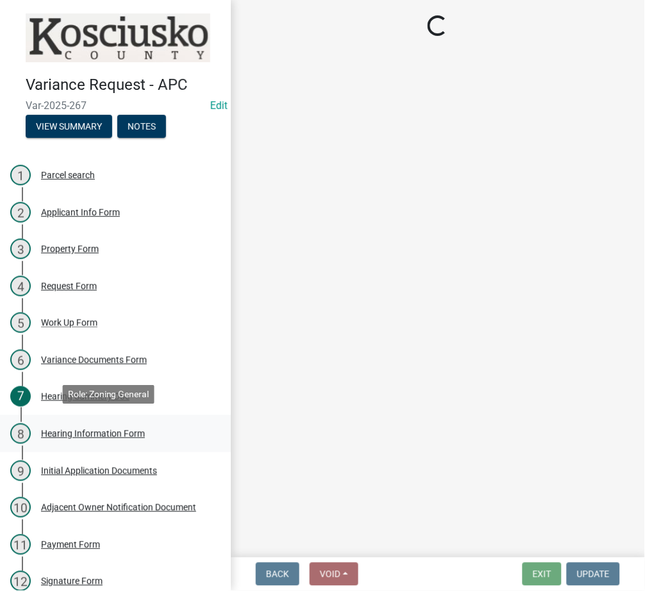
select select "61de0463-cc0d-410b-b5ab-11a135edeb29"
select select "9dcac0a2-b0c4-4f3b-8637-840d2209bdca"
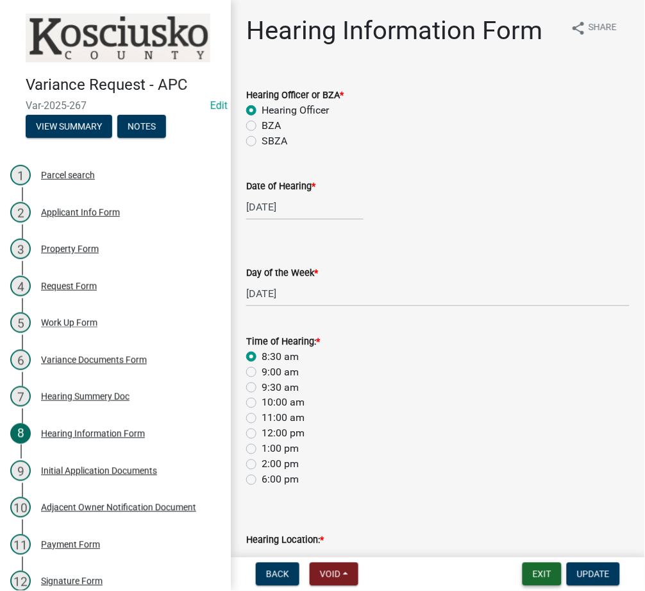
click at [536, 578] on button "Exit" at bounding box center [542, 573] width 39 height 23
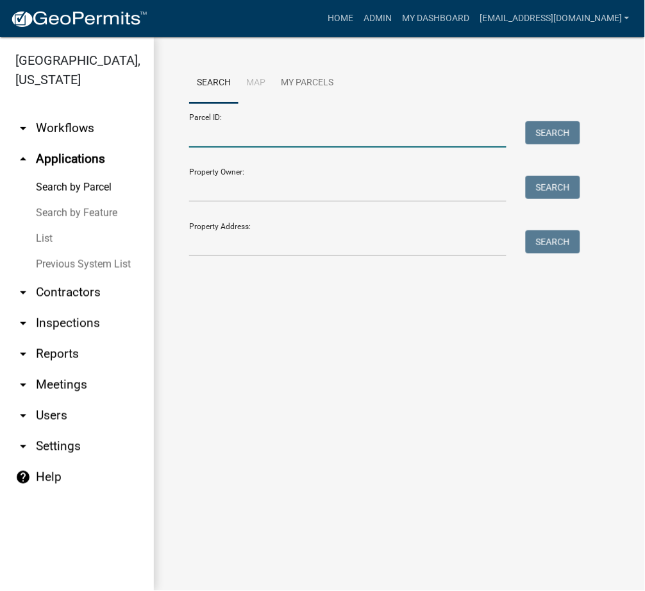
click at [199, 139] on input "Parcel ID:" at bounding box center [347, 134] width 317 height 26
paste input "[PHONE_NUMBER]"
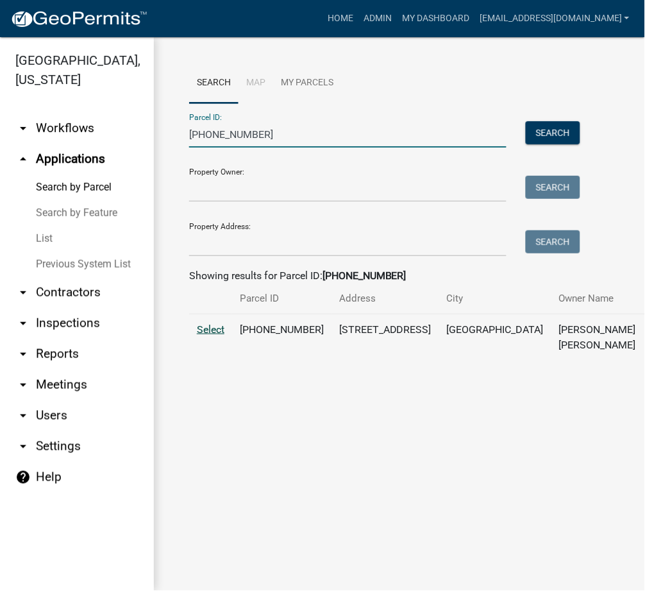
type input "[PHONE_NUMBER]"
click at [204, 335] on span "Select" at bounding box center [211, 329] width 28 height 12
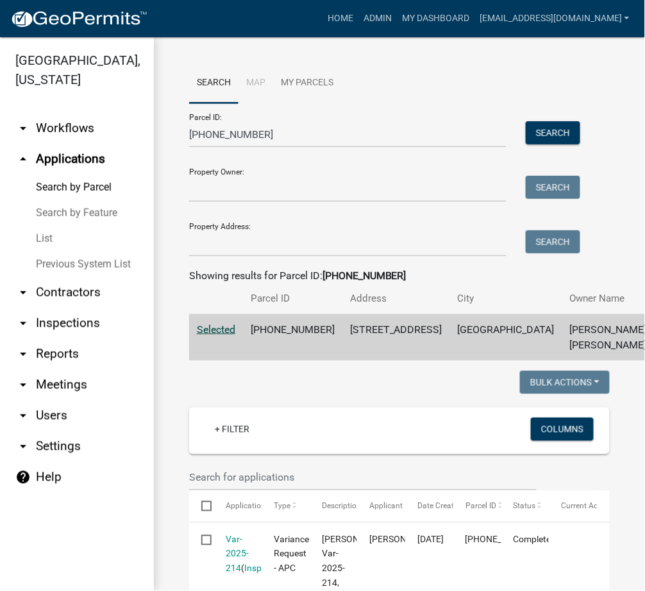
scroll to position [228, 0]
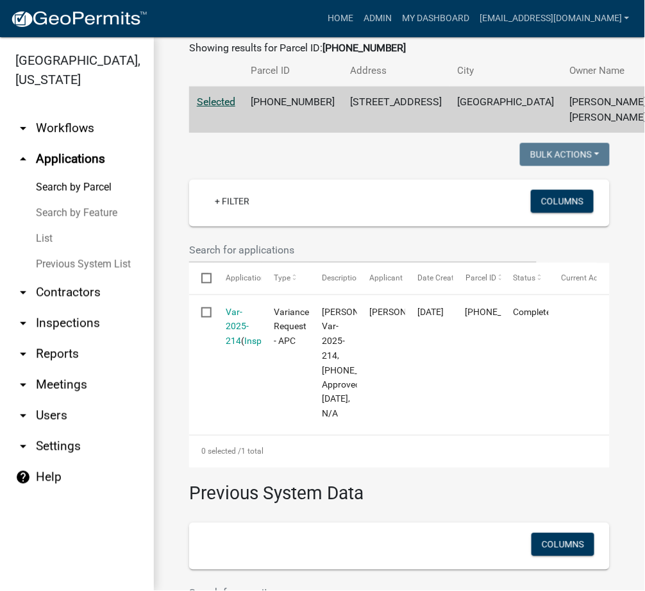
click at [238, 346] on link "Var-2025-214" at bounding box center [237, 327] width 23 height 40
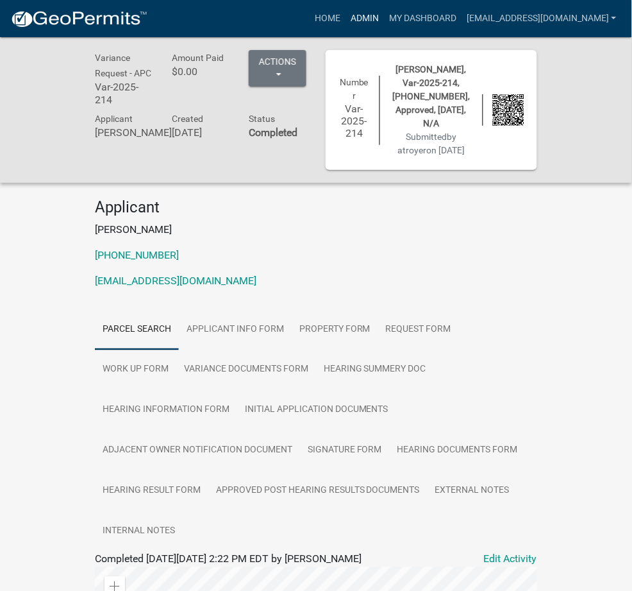
click at [384, 24] on link "Admin" at bounding box center [365, 18] width 38 height 24
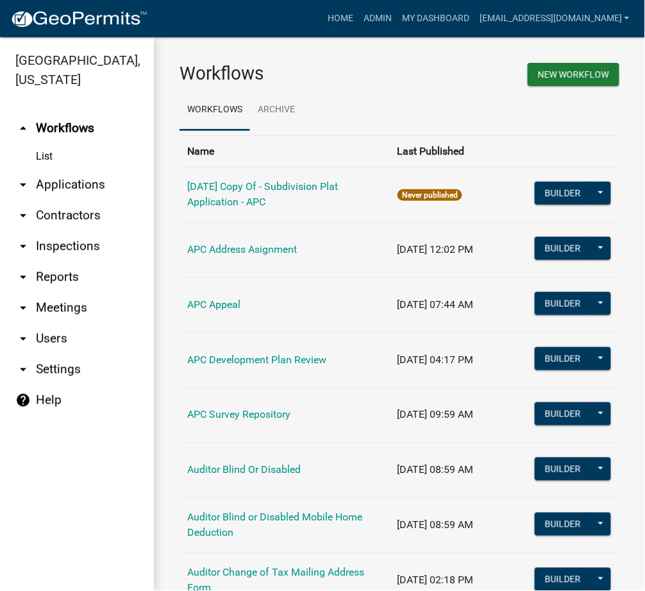
click at [71, 197] on link "arrow_drop_down Applications" at bounding box center [77, 184] width 154 height 31
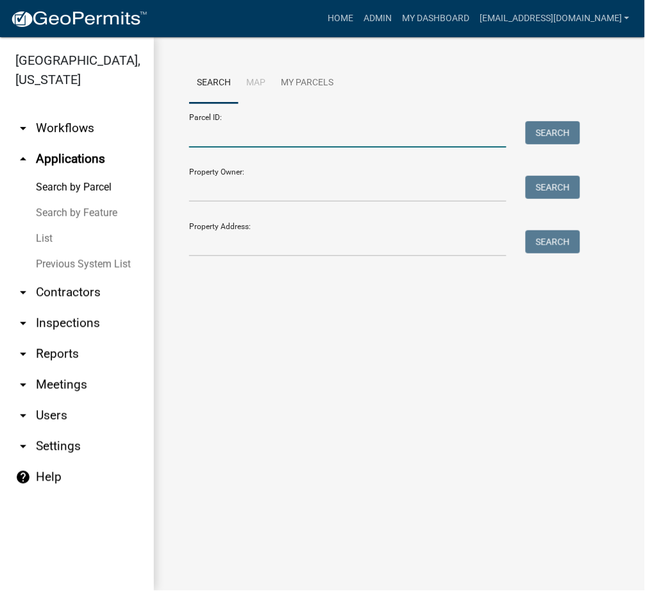
click at [266, 146] on input "Parcel ID:" at bounding box center [347, 134] width 317 height 26
paste input "[PHONE_NUMBER].B"
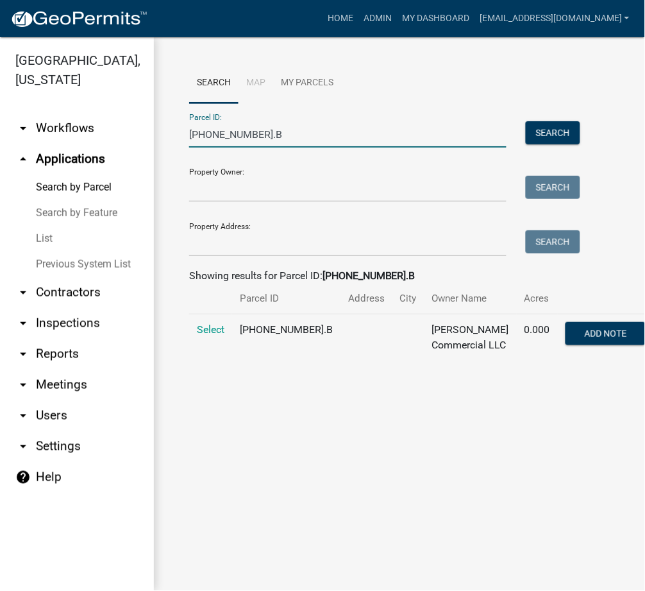
type input "[PHONE_NUMBER].B"
click at [219, 326] on span "Select" at bounding box center [211, 329] width 28 height 12
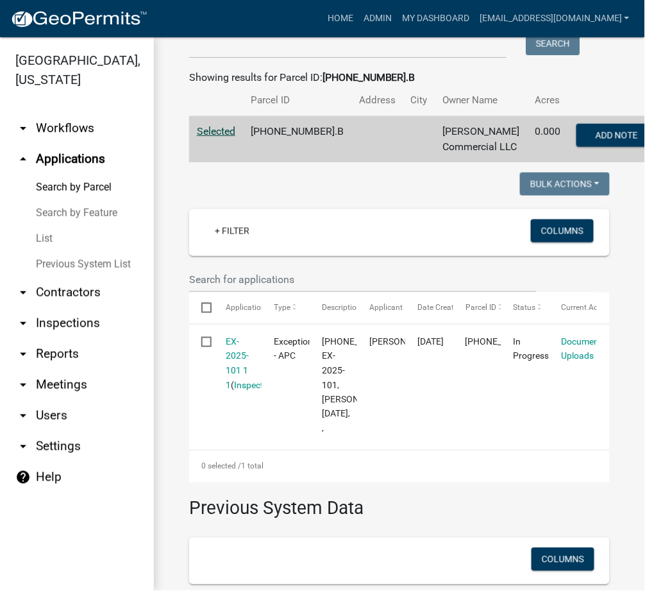
scroll to position [228, 0]
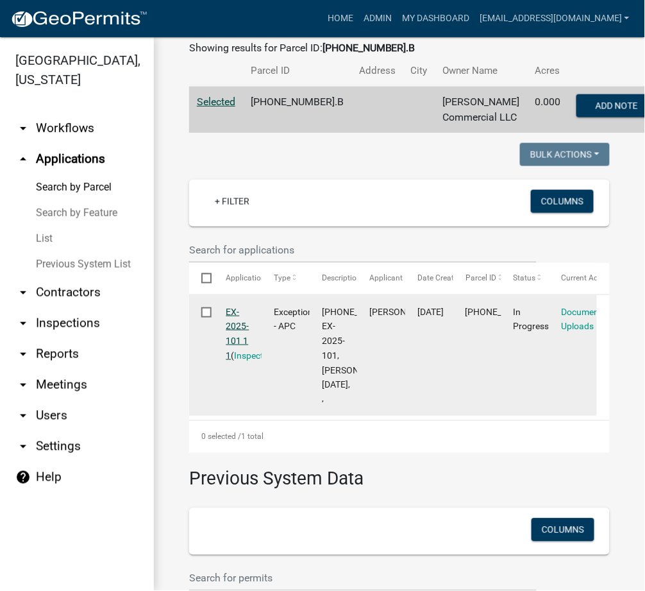
click at [233, 357] on link "EX-2025-101 1 1" at bounding box center [237, 334] width 23 height 54
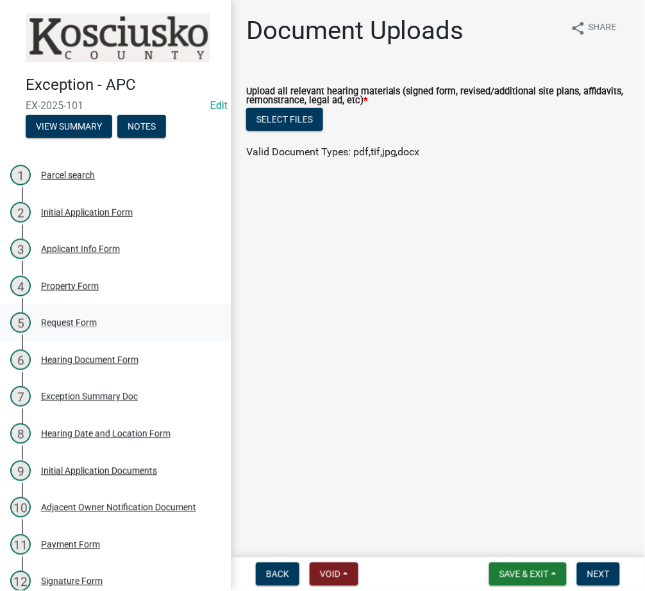
click at [65, 318] on div "Request Form" at bounding box center [69, 322] width 56 height 9
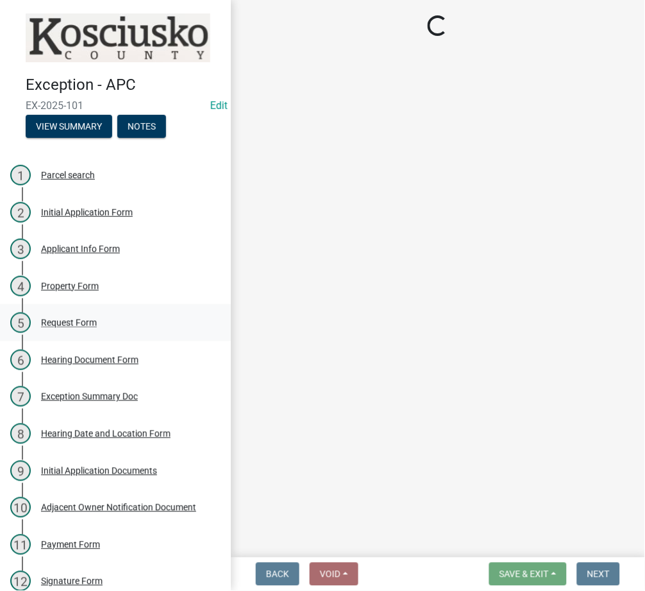
select select "e222de0f-907f-43fa-9452-9bdf541f1631"
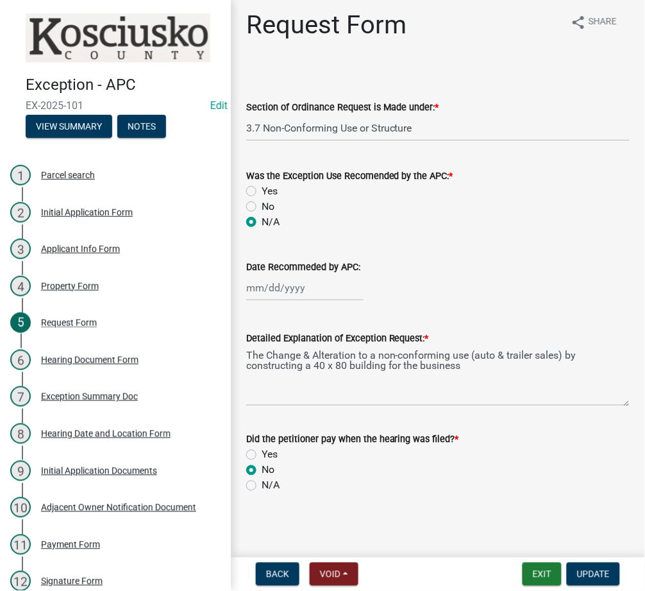
scroll to position [7, 0]
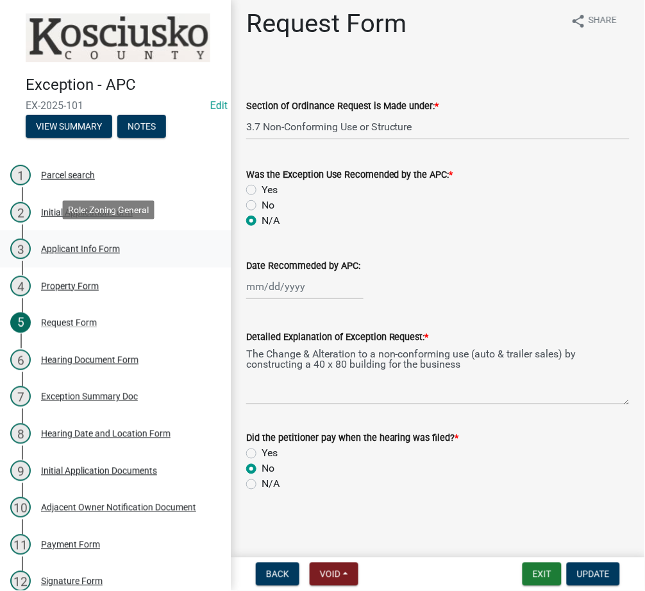
click at [63, 244] on div "Applicant Info Form" at bounding box center [80, 248] width 79 height 9
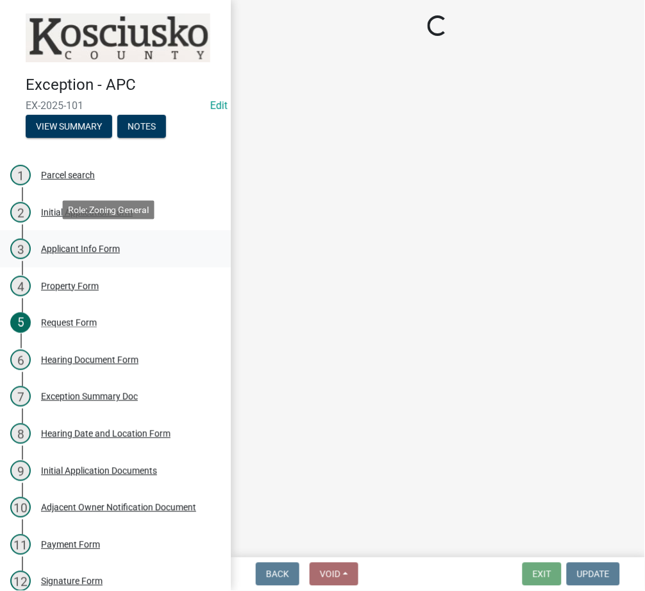
scroll to position [0, 0]
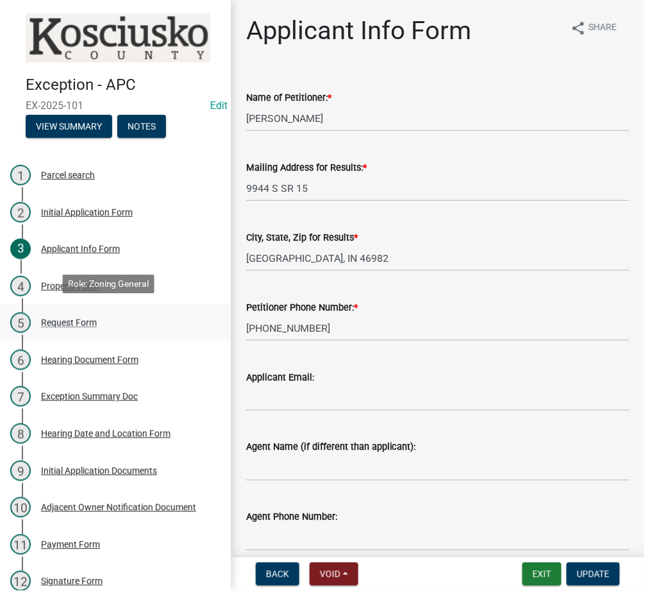
click at [83, 318] on div "Request Form" at bounding box center [69, 322] width 56 height 9
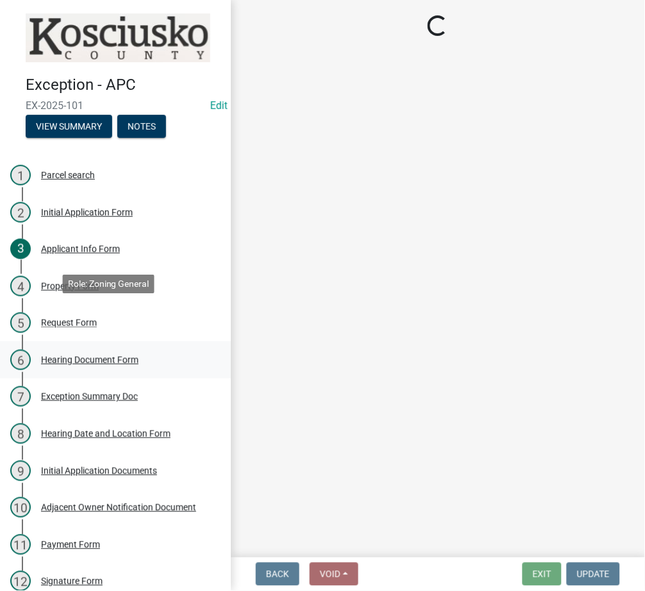
select select "e222de0f-907f-43fa-9452-9bdf541f1631"
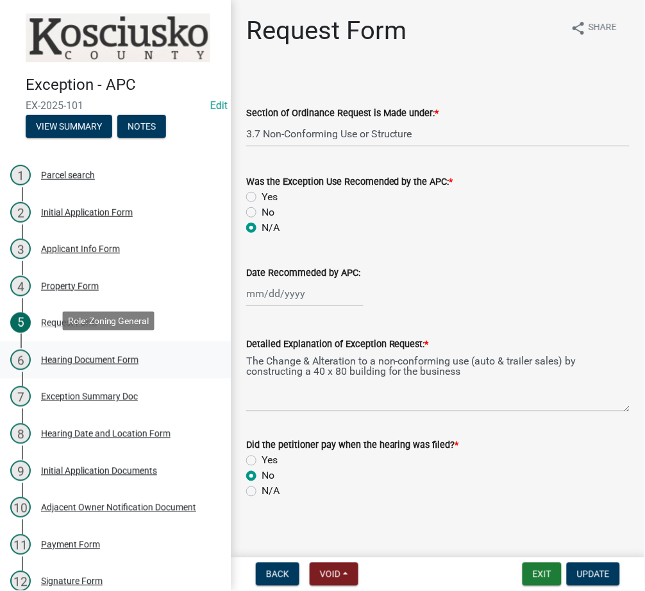
click at [85, 358] on div "Hearing Document Form" at bounding box center [89, 359] width 97 height 9
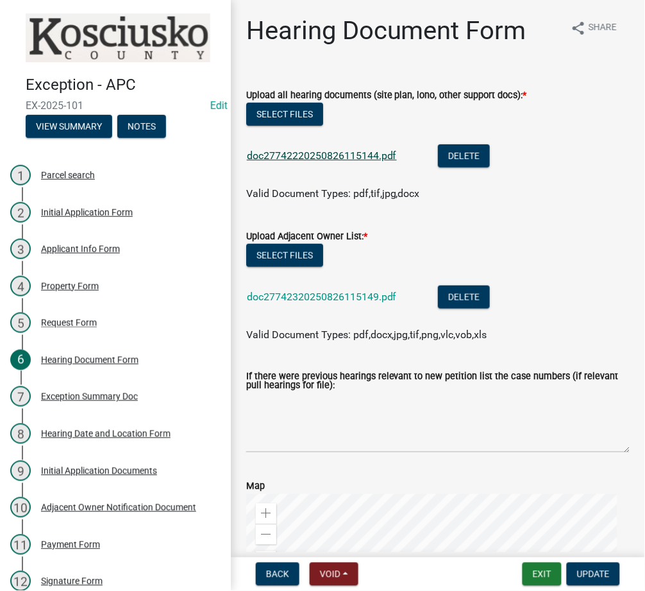
click at [300, 159] on link "doc27742220250826115144.pdf" at bounding box center [322, 155] width 150 height 12
click at [537, 565] on button "Exit" at bounding box center [542, 573] width 39 height 23
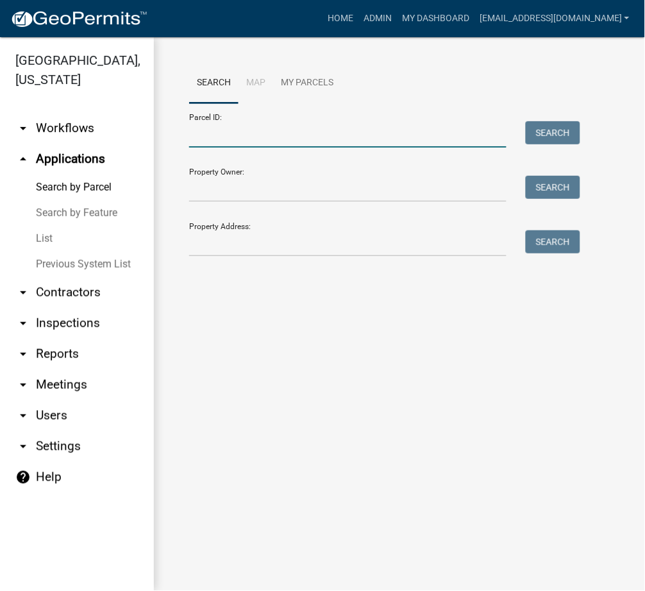
click at [263, 135] on input "Parcel ID:" at bounding box center [347, 134] width 317 height 26
paste input "[PHONE_NUMBER].AA"
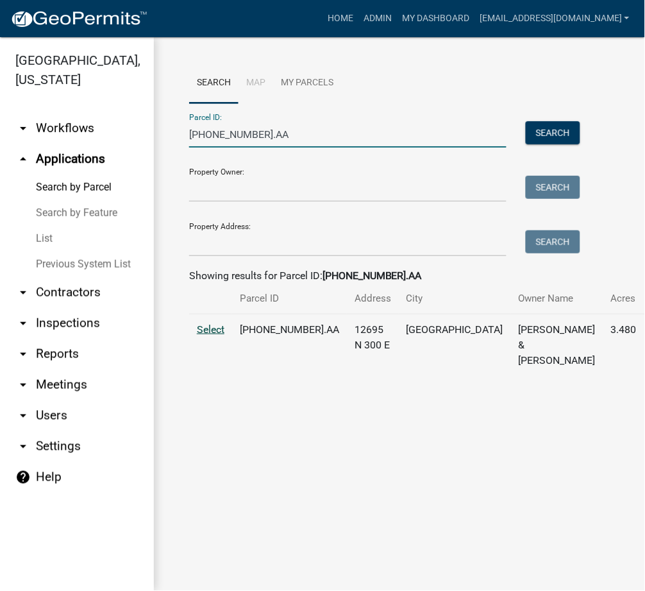
type input "[PHONE_NUMBER].AA"
click at [211, 335] on span "Select" at bounding box center [211, 329] width 28 height 12
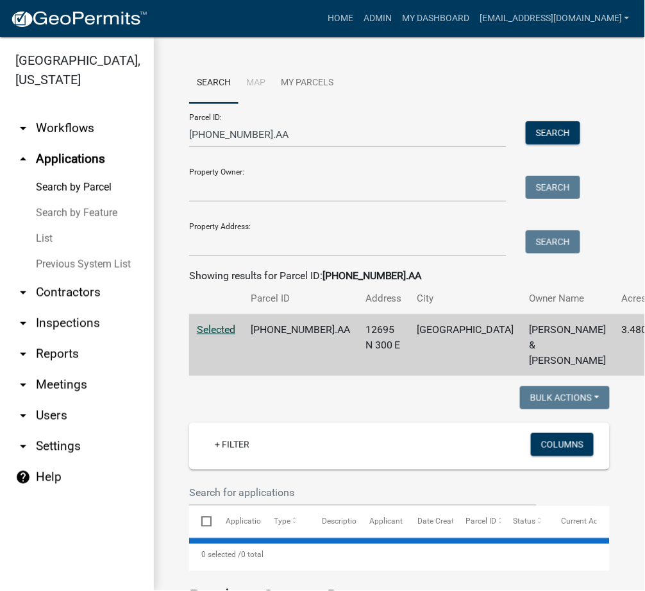
scroll to position [228, 0]
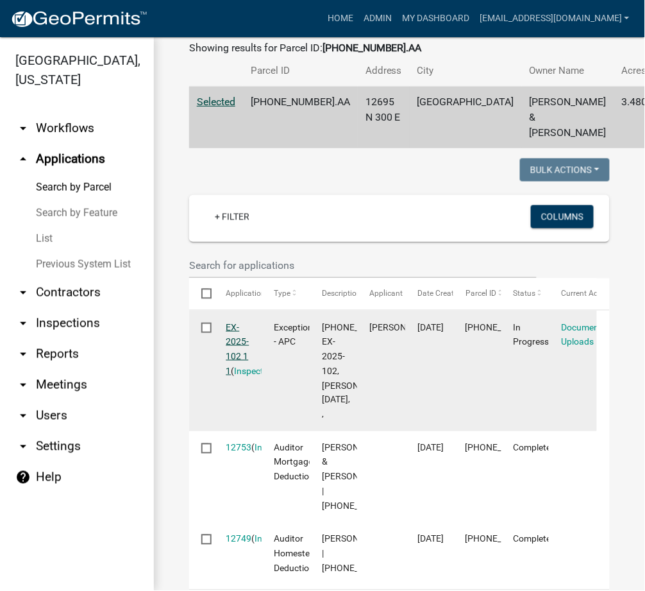
click at [227, 356] on link "EX-2025-102 1 1" at bounding box center [237, 349] width 23 height 54
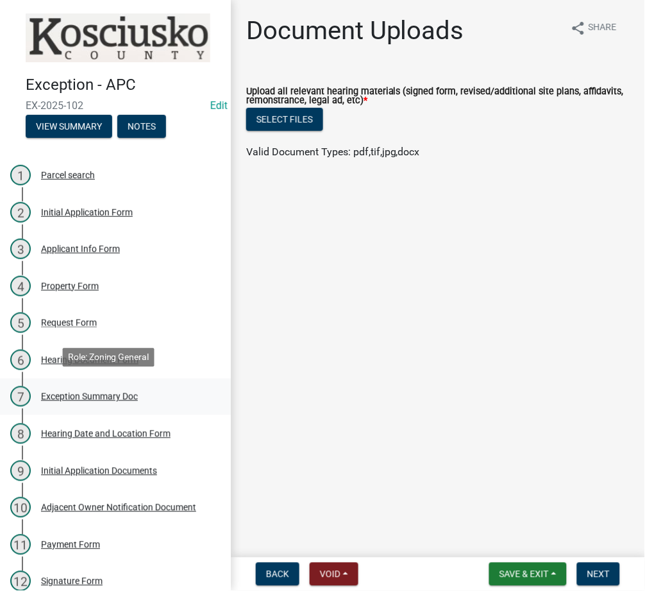
click at [92, 400] on div "7 Exception Summary Doc" at bounding box center [110, 396] width 200 height 21
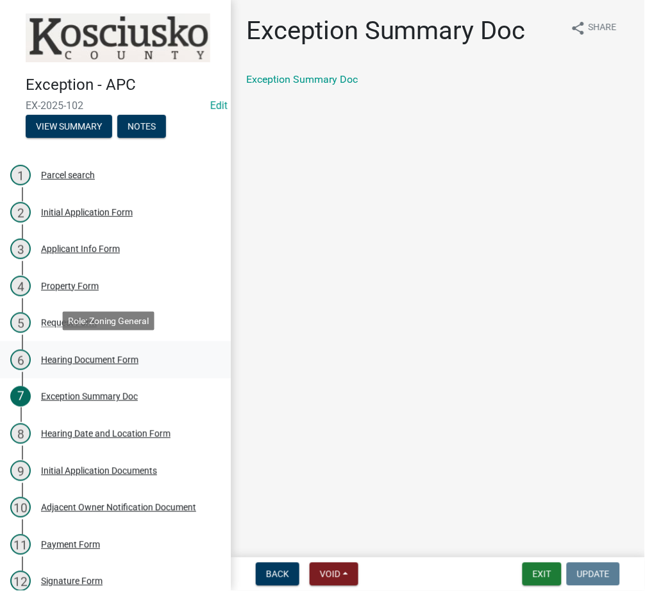
click at [47, 355] on div "Hearing Document Form" at bounding box center [89, 359] width 97 height 9
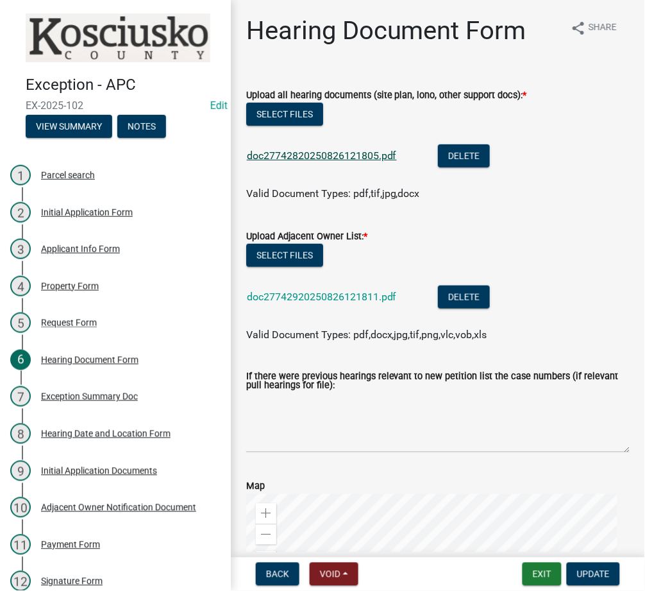
click at [282, 153] on link "doc27742820250826121805.pdf" at bounding box center [322, 155] width 150 height 12
click at [536, 570] on button "Exit" at bounding box center [542, 573] width 39 height 23
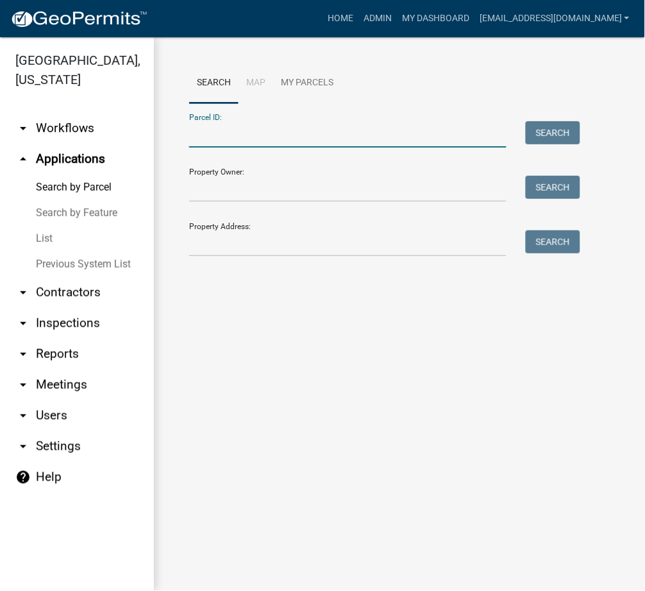
click at [253, 145] on input "Parcel ID:" at bounding box center [347, 134] width 317 height 26
paste input "[PHONE_NUMBER].A"
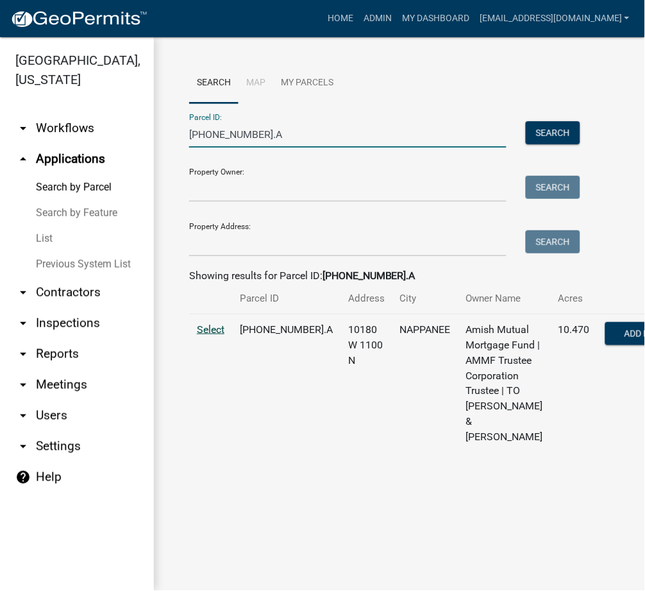
type input "[PHONE_NUMBER].A"
click at [203, 335] on span "Select" at bounding box center [211, 329] width 28 height 12
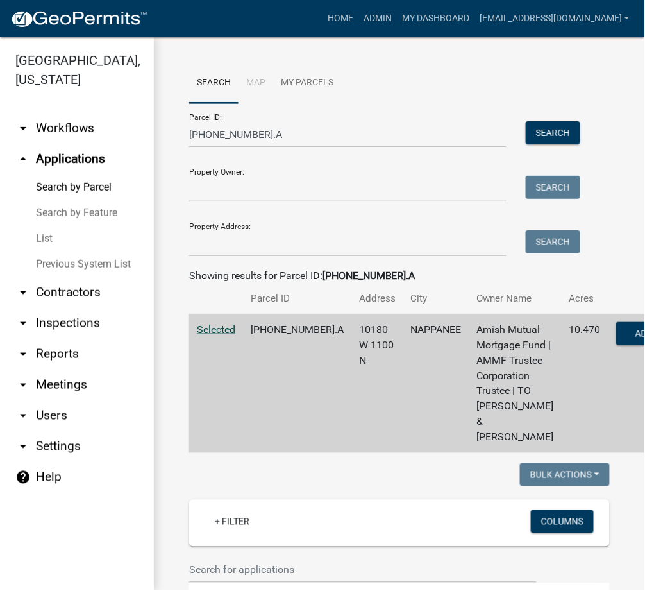
scroll to position [455, 0]
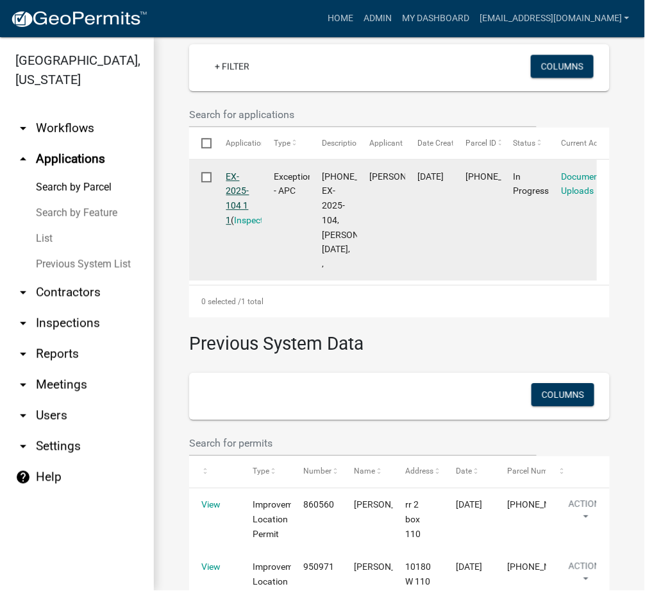
click at [241, 225] on link "EX-2025-104 1 1" at bounding box center [237, 198] width 23 height 54
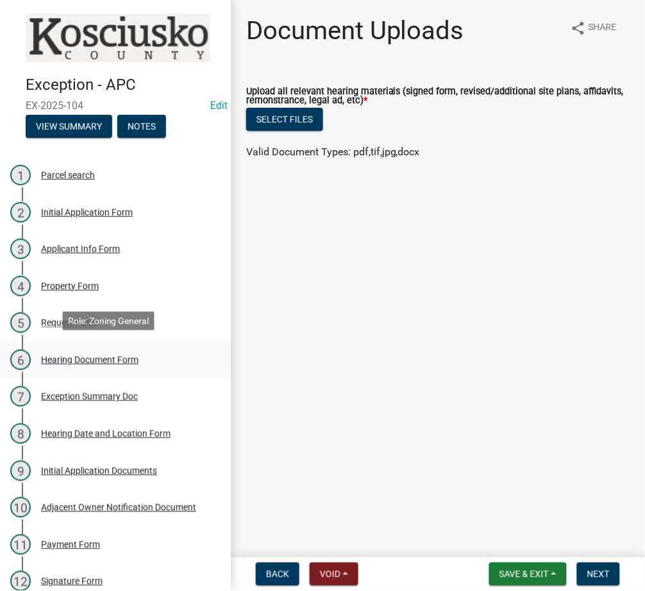
click at [59, 355] on div "Hearing Document Form" at bounding box center [89, 359] width 97 height 9
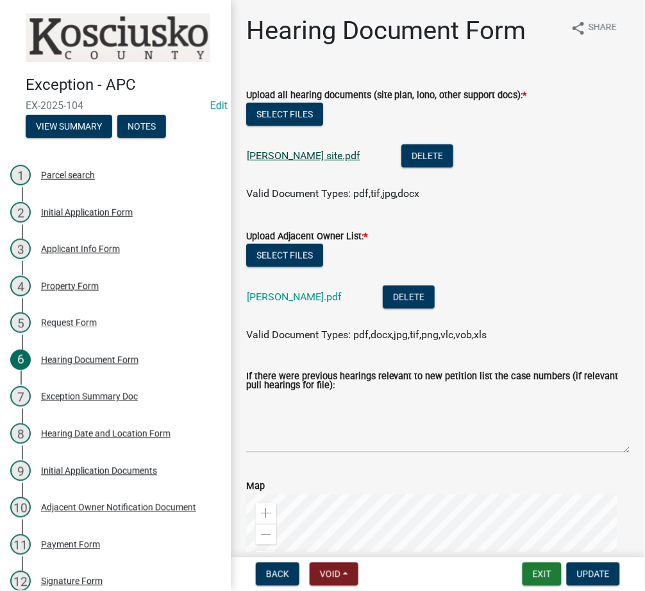
click at [290, 152] on link "[PERSON_NAME] site.pdf" at bounding box center [304, 155] width 114 height 12
click at [548, 566] on button "Exit" at bounding box center [542, 573] width 39 height 23
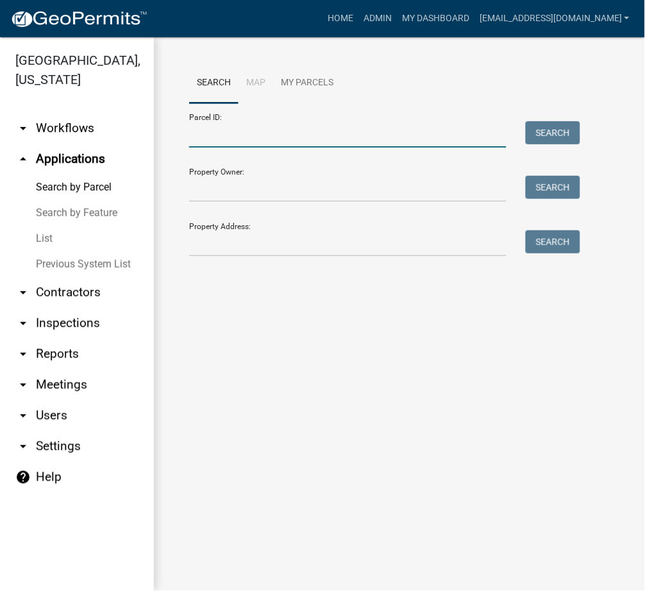
click at [225, 131] on input "Parcel ID:" at bounding box center [347, 134] width 317 height 26
paste input "[PHONE_NUMBER]"
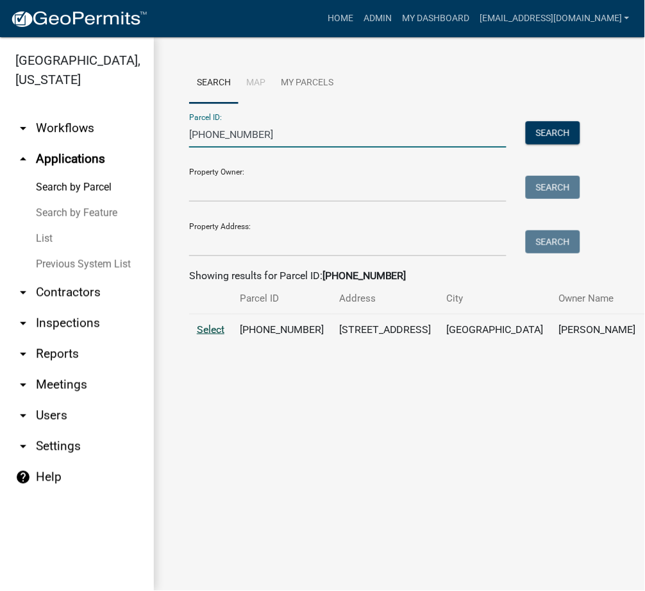
type input "[PHONE_NUMBER]"
click at [203, 335] on span "Select" at bounding box center [211, 329] width 28 height 12
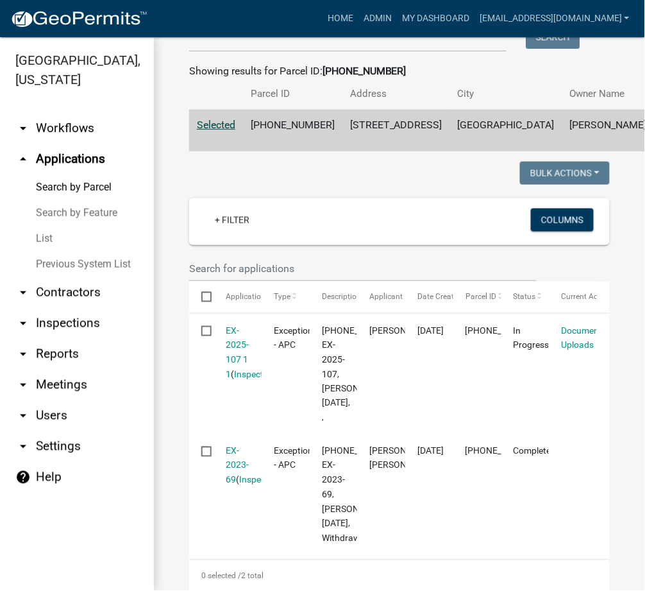
scroll to position [228, 0]
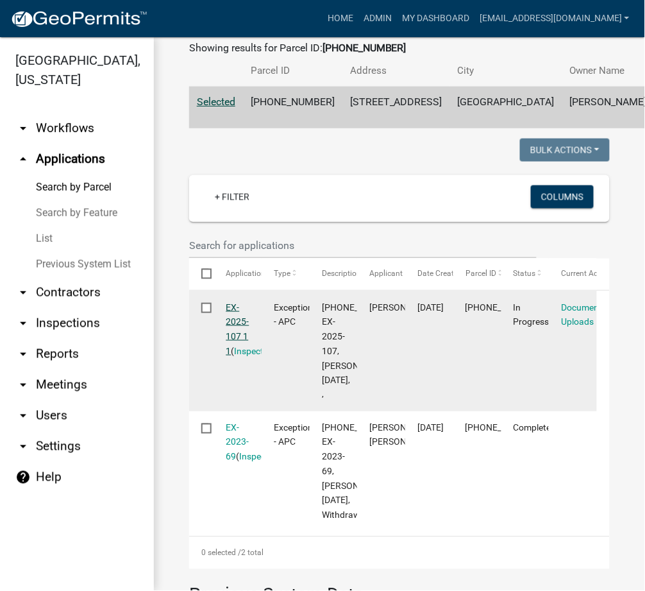
click at [242, 355] on link "EX-2025-107 1 1" at bounding box center [237, 329] width 23 height 54
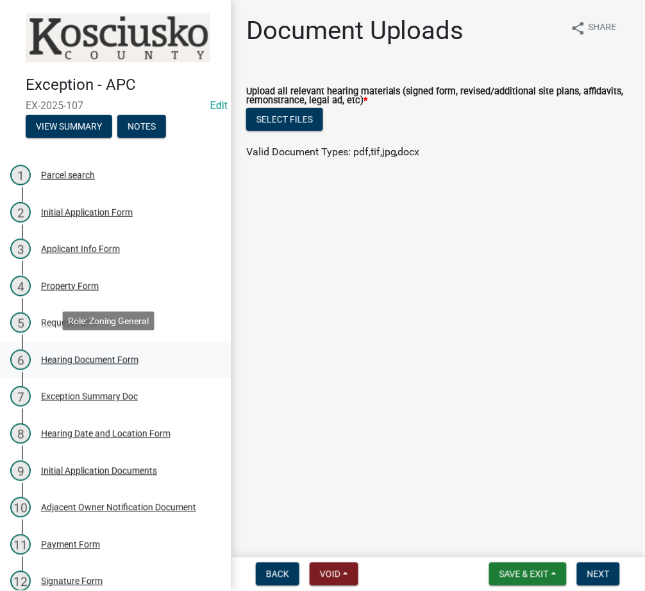
click at [109, 355] on div "Hearing Document Form" at bounding box center [89, 359] width 97 height 9
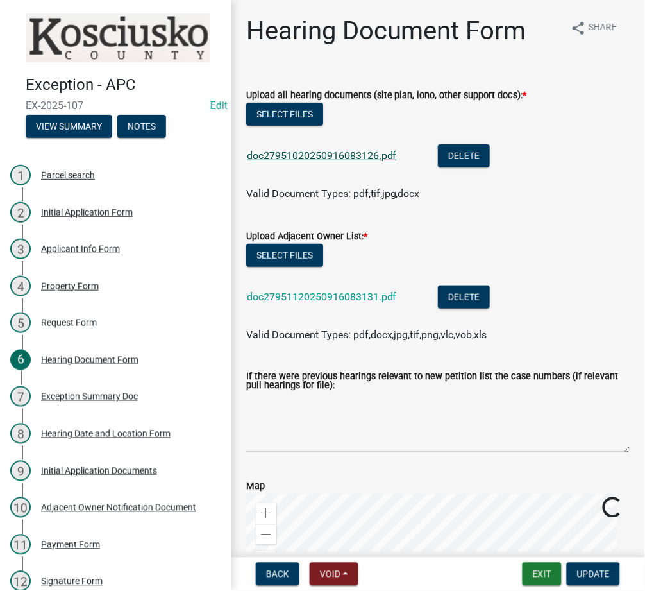
click at [314, 155] on link "doc27951020250916083126.pdf" at bounding box center [322, 155] width 150 height 12
click at [546, 580] on button "Exit" at bounding box center [542, 573] width 39 height 23
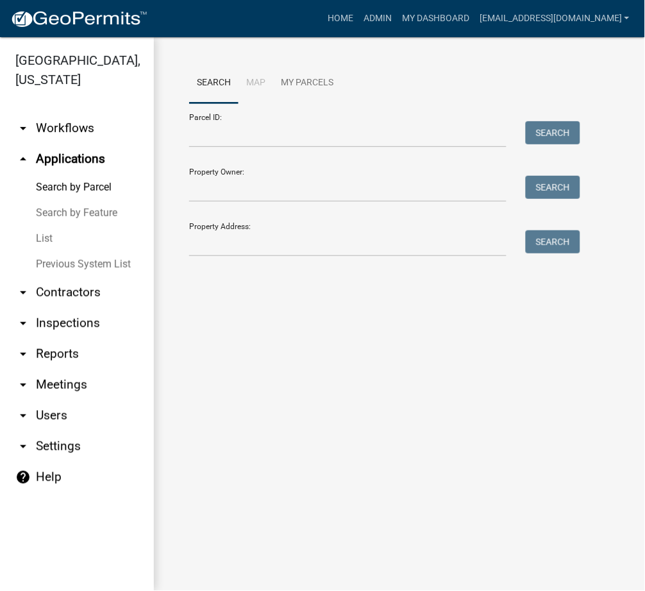
click at [44, 232] on link "List" at bounding box center [77, 239] width 154 height 26
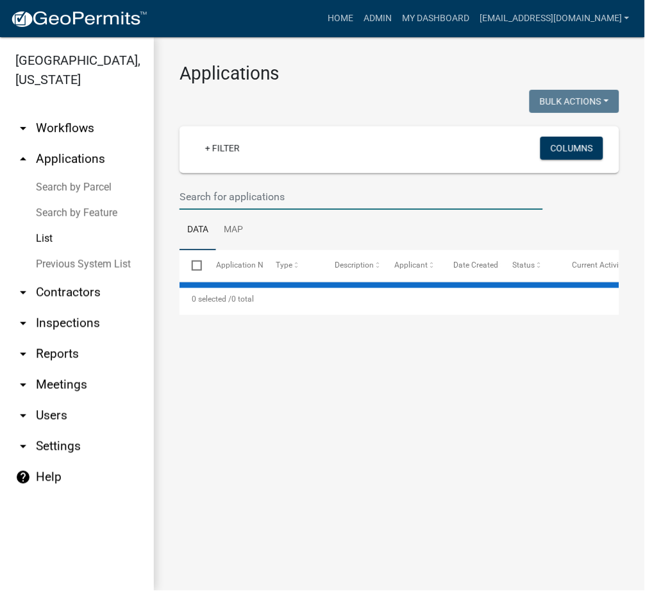
click at [251, 192] on input "text" at bounding box center [362, 196] width 364 height 26
select select "3: 100"
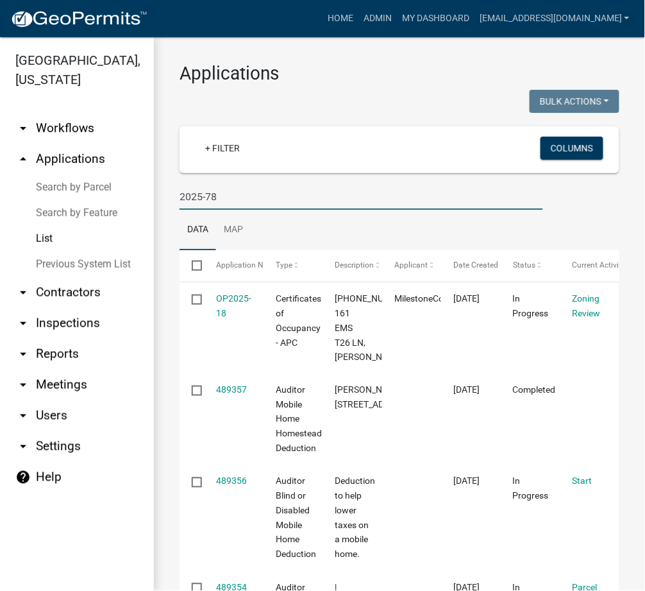
type input "2025-78"
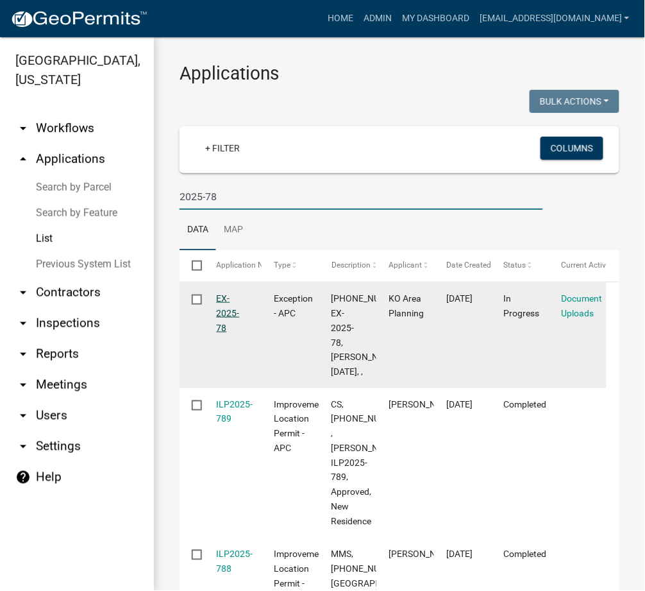
click at [236, 308] on link "EX-2025-78" at bounding box center [228, 313] width 23 height 40
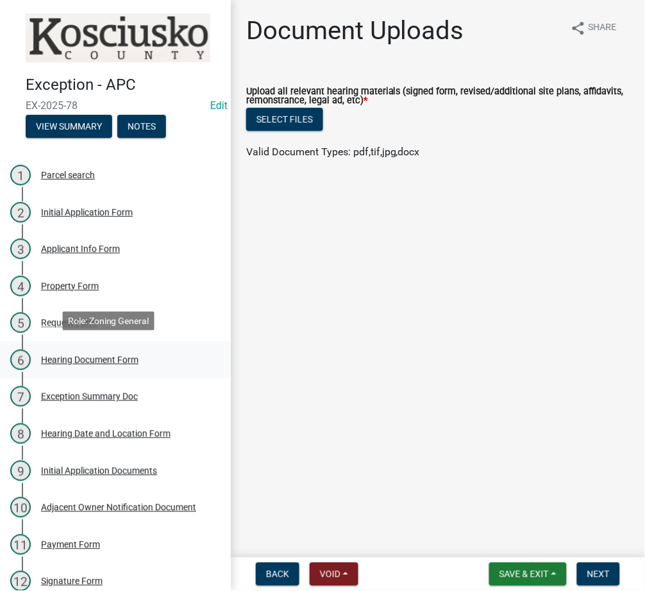
click at [122, 355] on div "Hearing Document Form" at bounding box center [89, 359] width 97 height 9
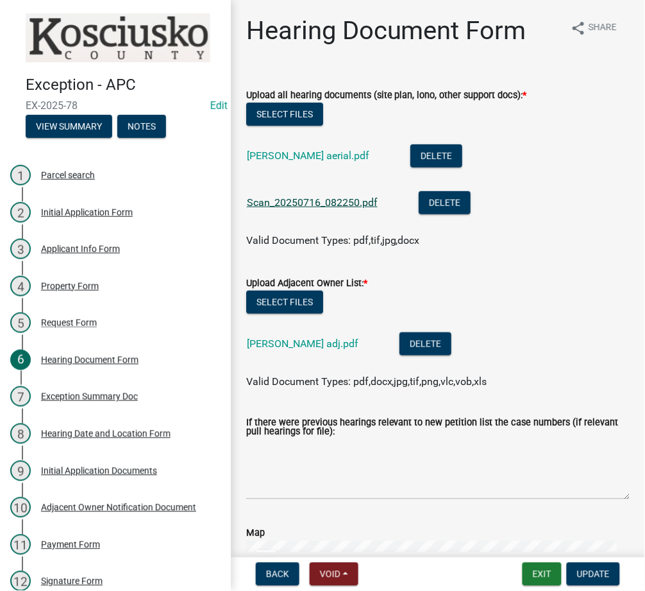
click at [293, 203] on link "Scan_20250716_082250.pdf" at bounding box center [312, 202] width 131 height 12
click at [285, 151] on link "[PERSON_NAME] aerial.pdf" at bounding box center [308, 155] width 122 height 12
click at [544, 575] on button "Exit" at bounding box center [542, 573] width 39 height 23
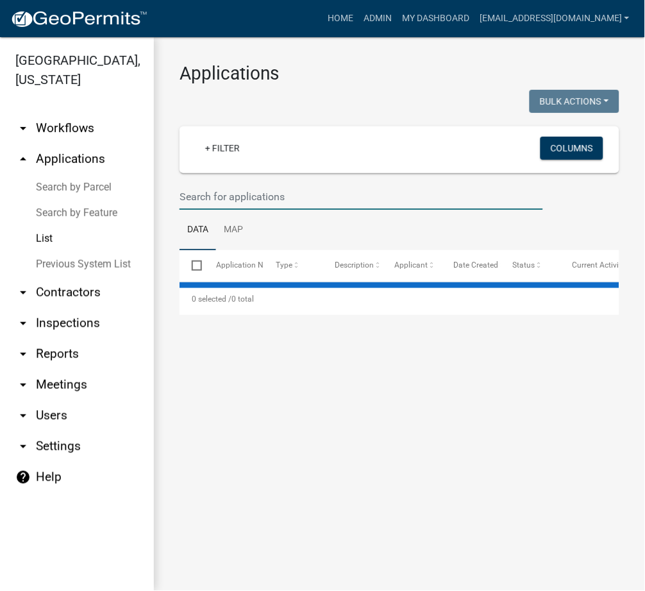
click at [266, 201] on input "text" at bounding box center [362, 196] width 364 height 26
select select "3: 100"
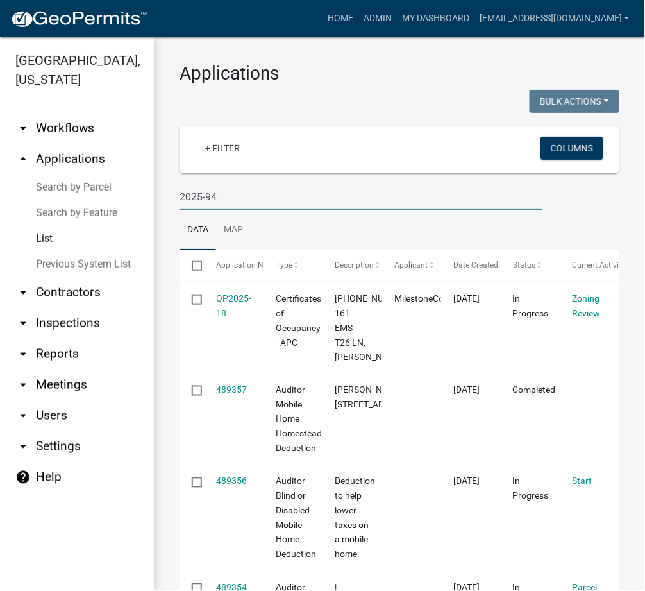
type input "2025-94"
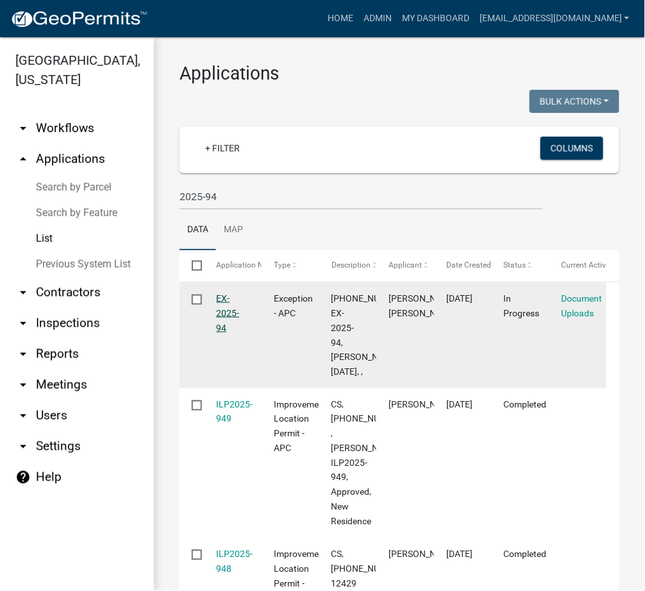
click at [233, 311] on link "EX-2025-94" at bounding box center [228, 313] width 23 height 40
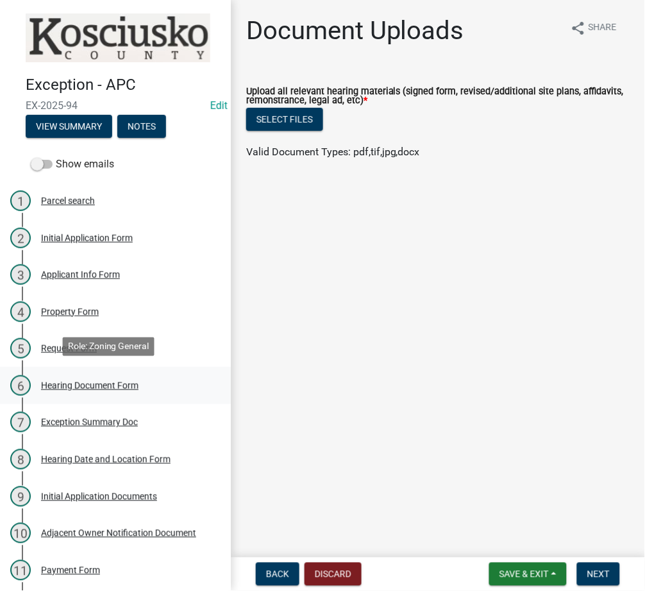
click at [61, 375] on div "6 Hearing Document Form" at bounding box center [110, 385] width 200 height 21
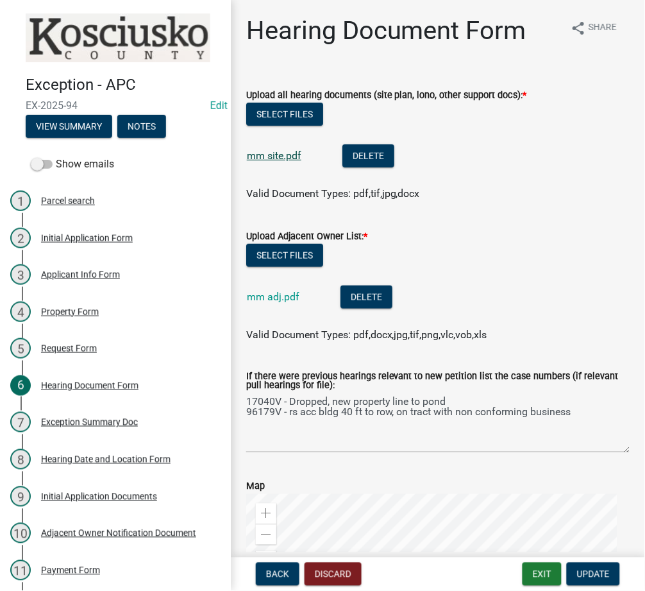
click at [275, 155] on link "mm site.pdf" at bounding box center [274, 155] width 55 height 12
click at [530, 575] on button "Exit" at bounding box center [542, 573] width 39 height 23
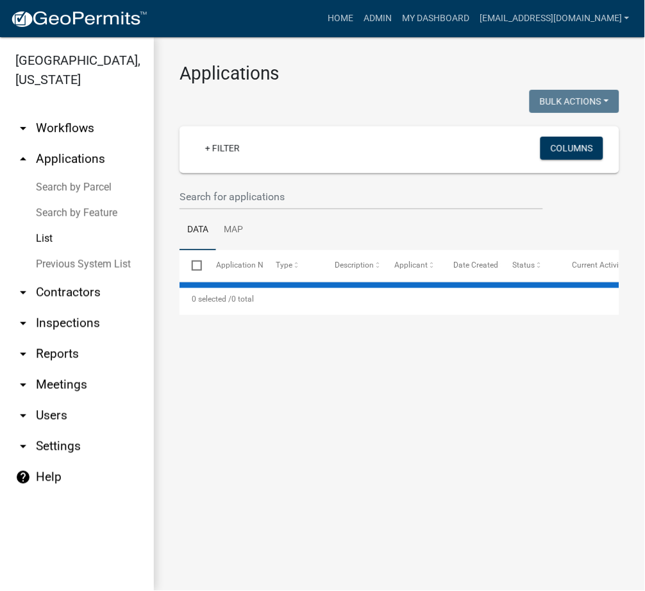
select select "3: 100"
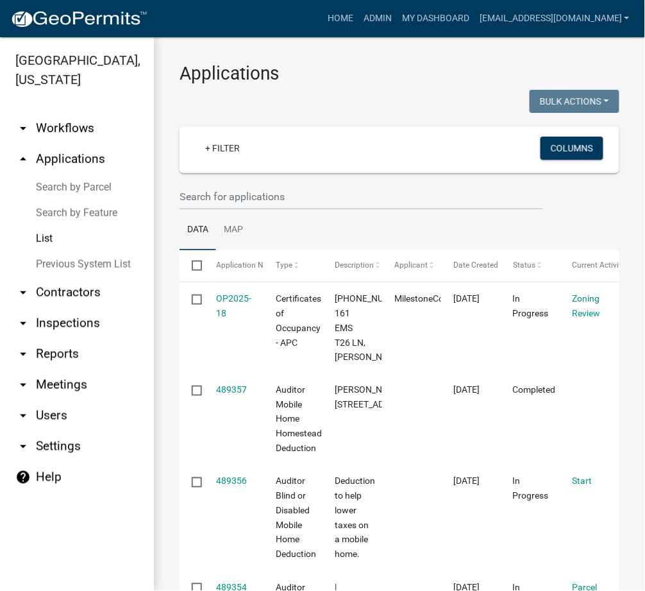
click at [81, 169] on link "arrow_drop_up Applications" at bounding box center [77, 159] width 154 height 31
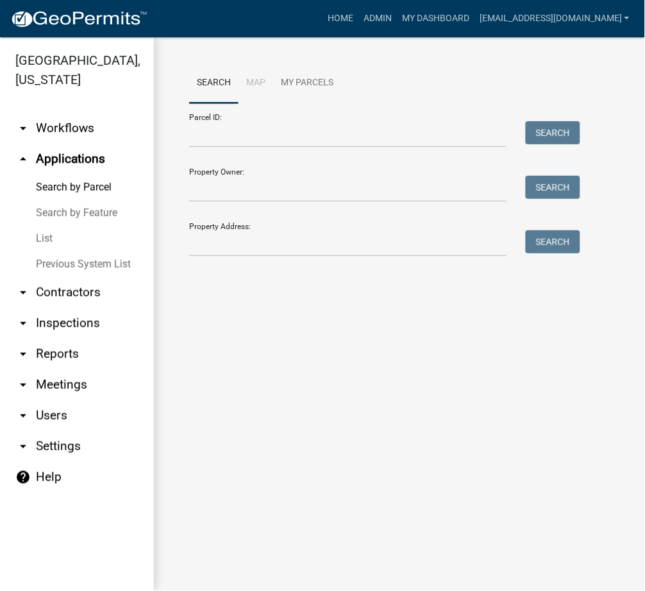
click at [88, 185] on link "Search by Parcel" at bounding box center [77, 187] width 154 height 26
click at [265, 131] on input "Parcel ID:" at bounding box center [347, 134] width 317 height 26
paste input "[PHONE_NUMBER]"
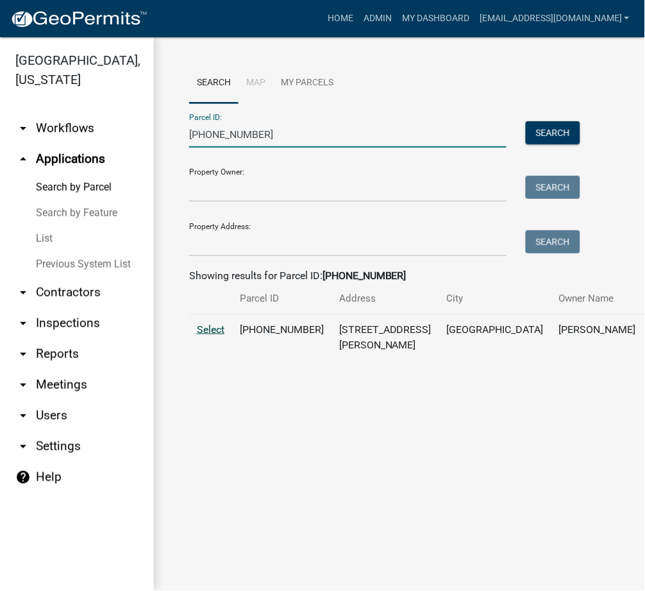
type input "[PHONE_NUMBER]"
click at [207, 335] on span "Select" at bounding box center [211, 329] width 28 height 12
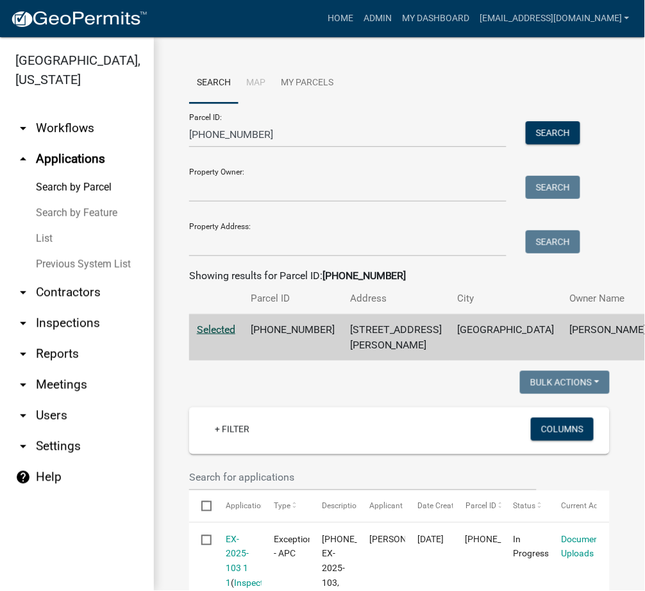
scroll to position [228, 0]
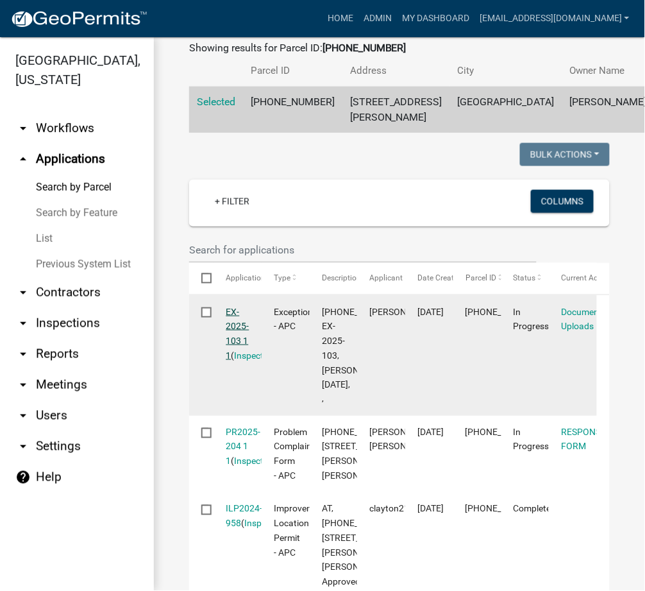
click at [248, 360] on link "EX-2025-103 1 1" at bounding box center [237, 334] width 23 height 54
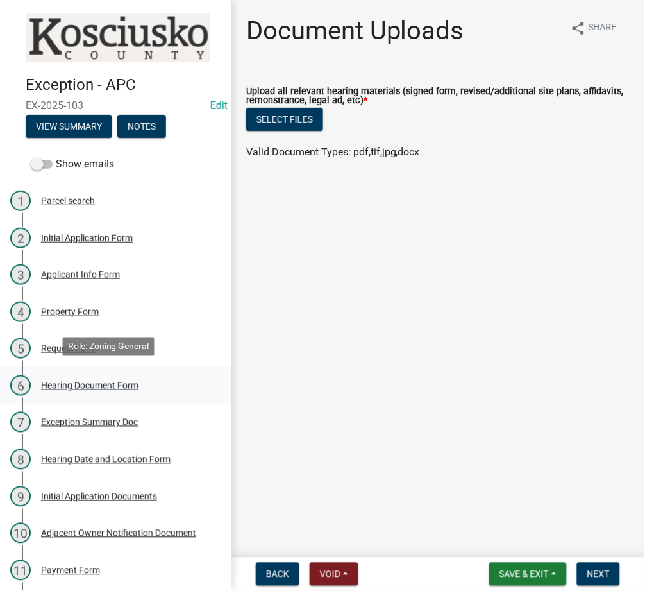
click at [78, 382] on div "Hearing Document Form" at bounding box center [89, 385] width 97 height 9
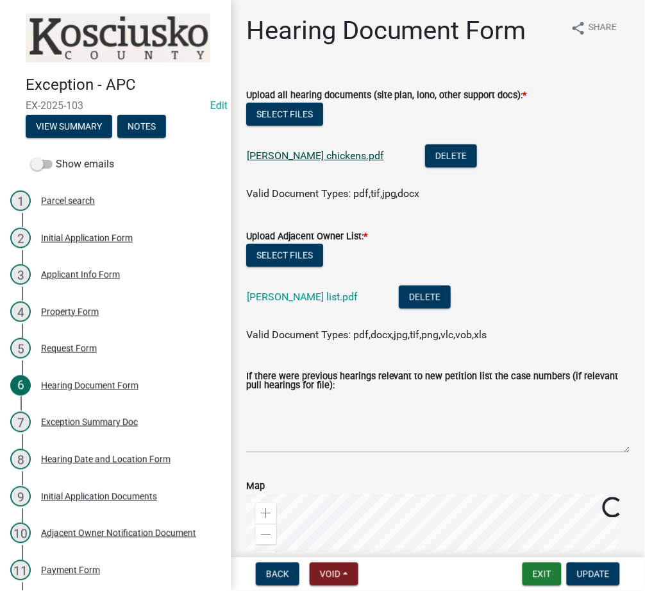
click at [300, 153] on link "[PERSON_NAME] chickens.pdf" at bounding box center [315, 155] width 137 height 12
click at [546, 569] on button "Exit" at bounding box center [542, 573] width 39 height 23
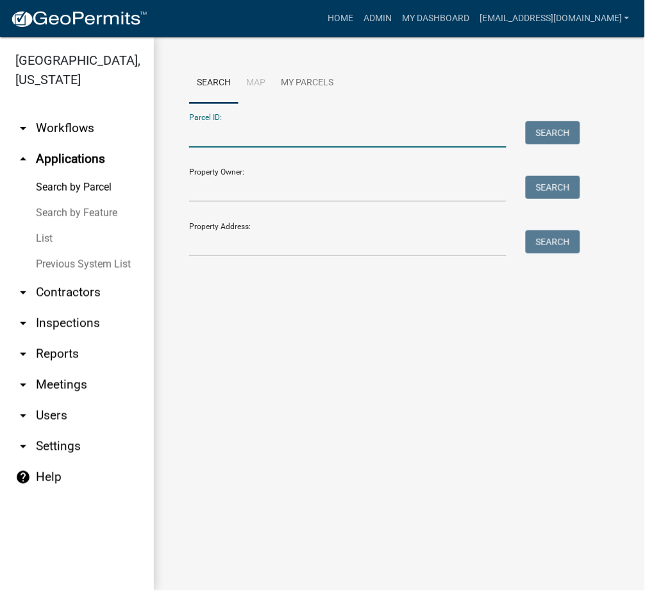
paste input "[PHONE_NUMBER].F"
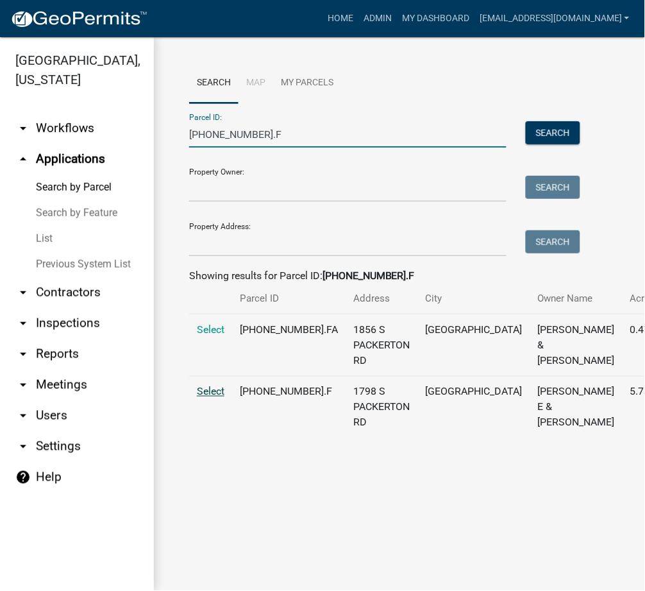
type input "[PHONE_NUMBER].F"
click at [212, 398] on span "Select" at bounding box center [211, 391] width 28 height 12
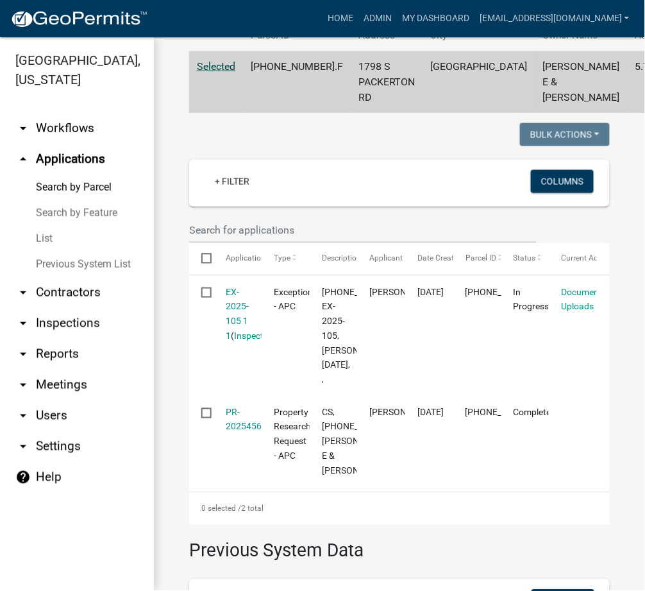
scroll to position [228, 0]
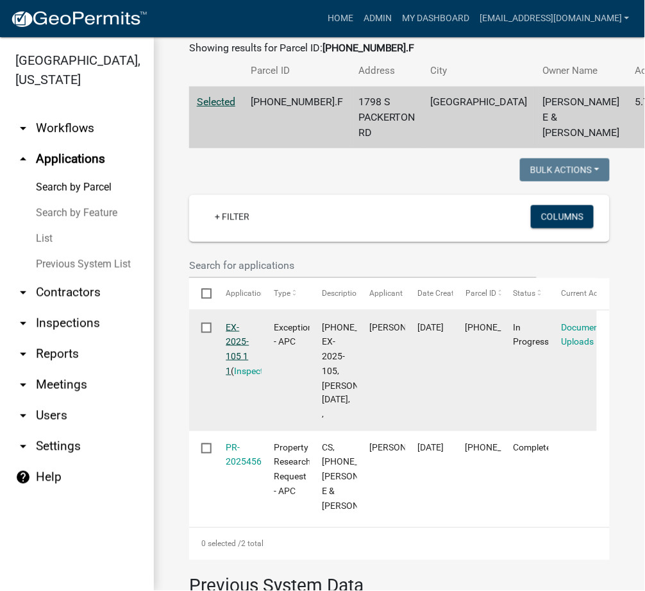
click at [239, 376] on link "EX-2025-105 1 1" at bounding box center [237, 349] width 23 height 54
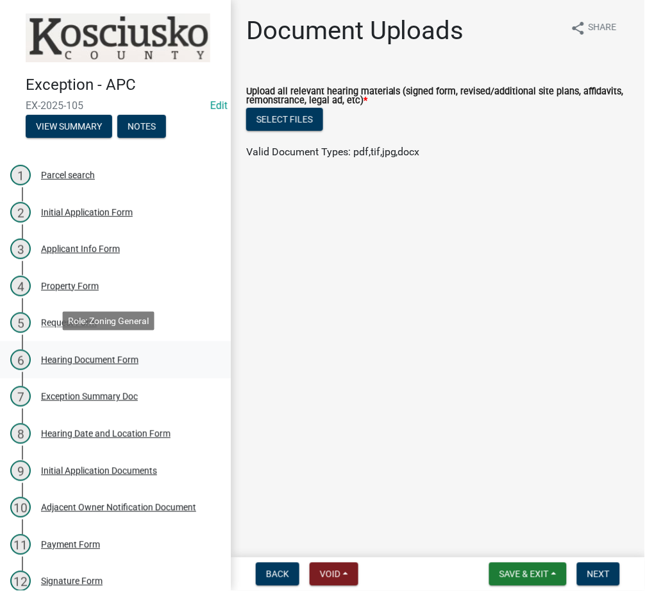
click at [71, 355] on div "Hearing Document Form" at bounding box center [89, 359] width 97 height 9
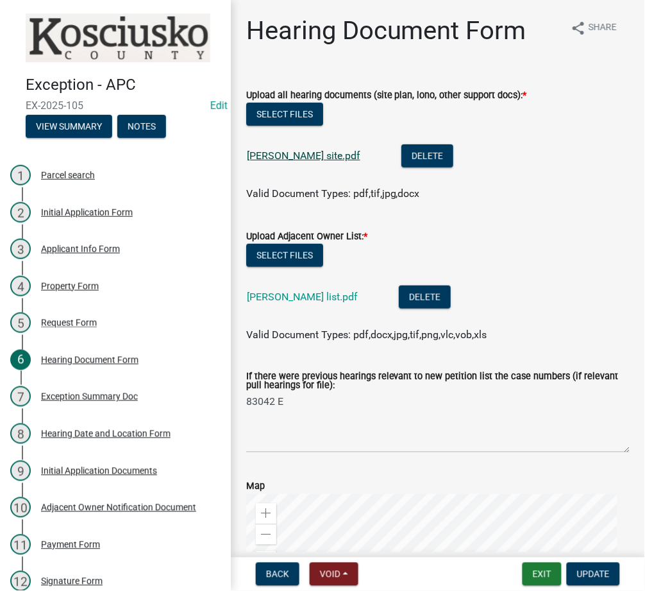
click at [263, 154] on link "[PERSON_NAME] site.pdf" at bounding box center [304, 155] width 114 height 12
click at [528, 575] on button "Exit" at bounding box center [542, 573] width 39 height 23
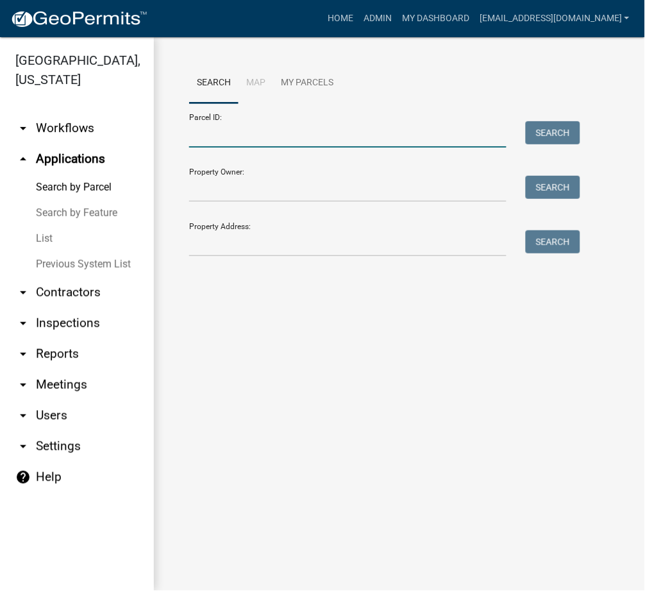
click at [263, 134] on input "Parcel ID:" at bounding box center [347, 134] width 317 height 26
paste input "[PHONE_NUMBER]"
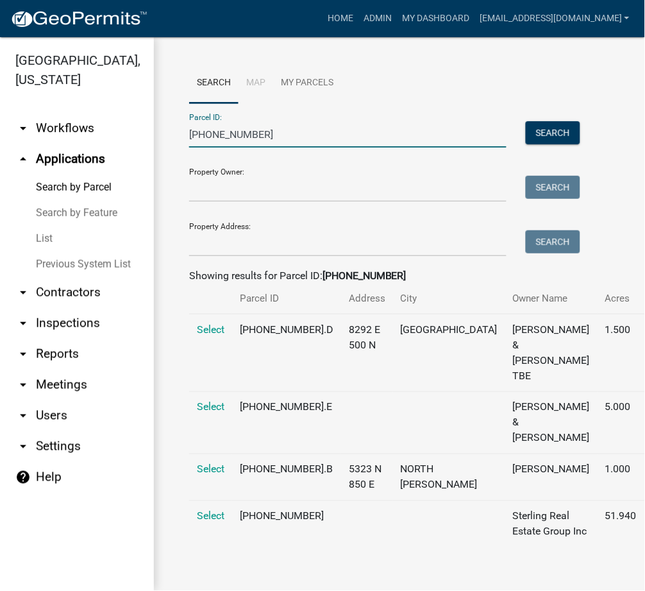
scroll to position [68, 0]
type input "[PHONE_NUMBER]"
click at [200, 510] on span "Select" at bounding box center [211, 516] width 28 height 12
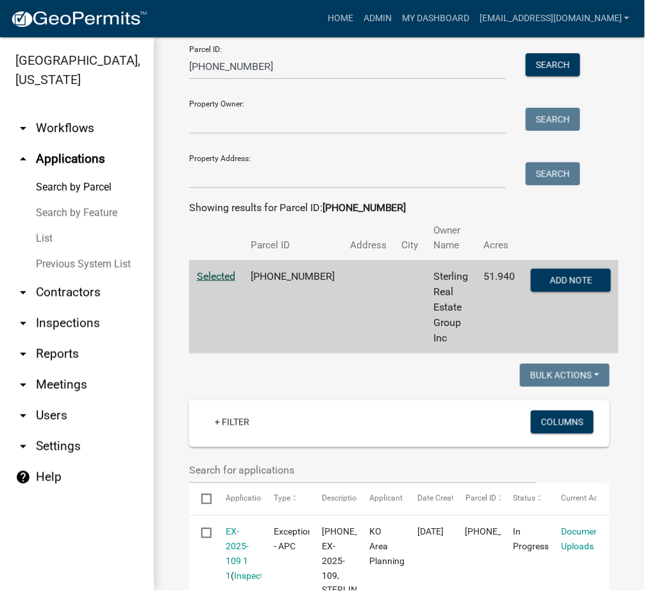
scroll to position [296, 0]
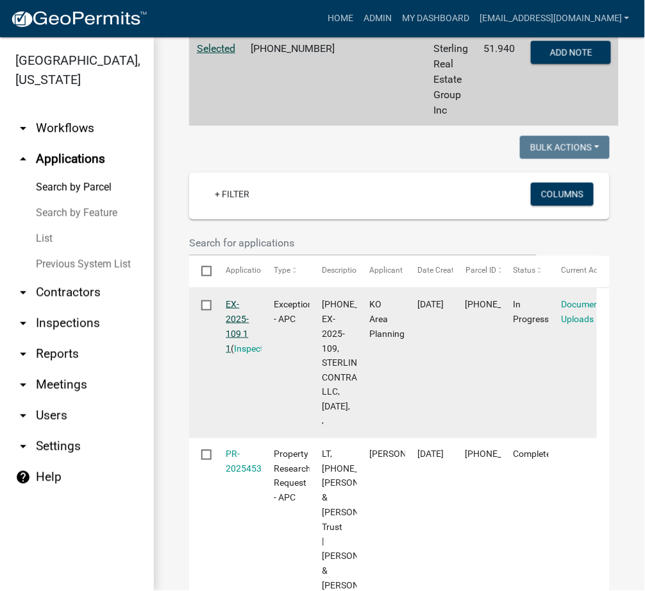
click at [239, 299] on link "EX-2025-109 1 1" at bounding box center [237, 326] width 23 height 54
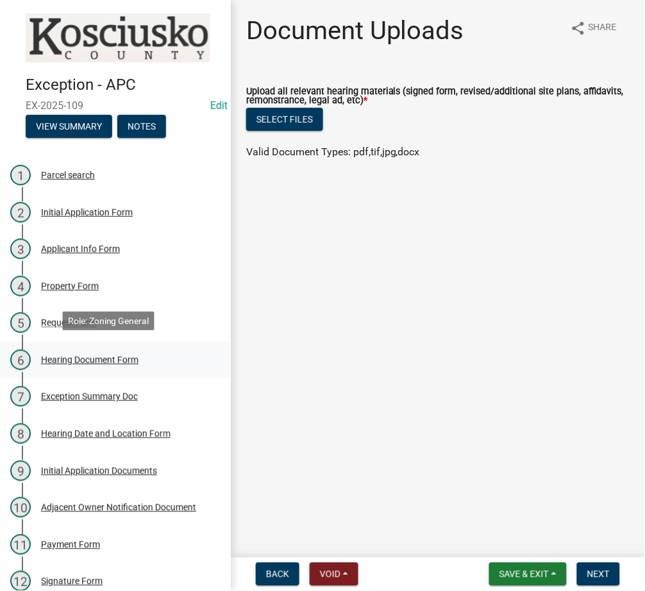
click at [90, 357] on div "Hearing Document Form" at bounding box center [89, 359] width 97 height 9
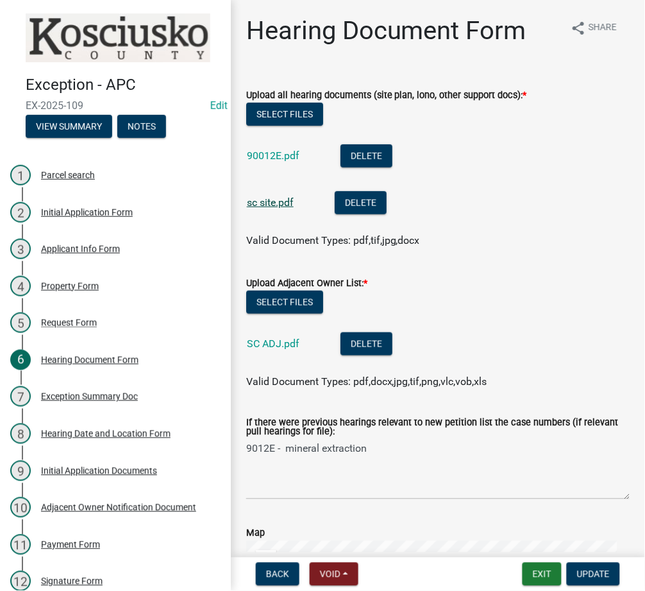
click at [267, 197] on link "sc site.pdf" at bounding box center [270, 202] width 47 height 12
click at [267, 151] on link "90012E.pdf" at bounding box center [273, 155] width 53 height 12
click at [545, 575] on button "Exit" at bounding box center [542, 573] width 39 height 23
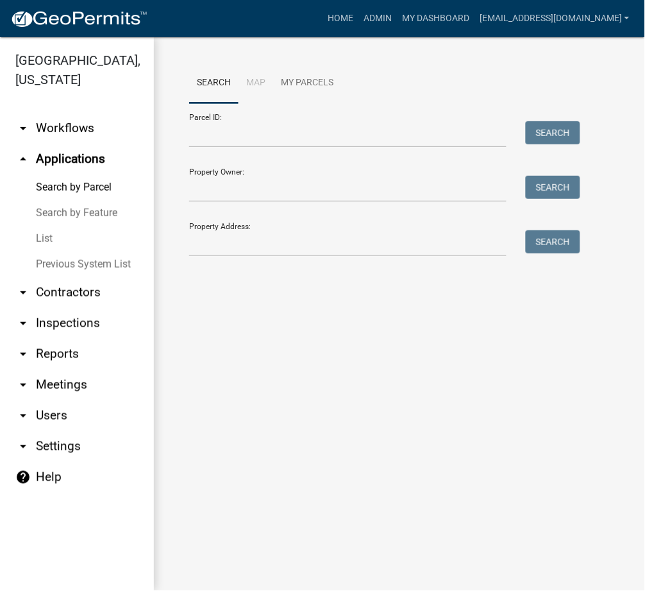
click at [47, 232] on link "List" at bounding box center [77, 239] width 154 height 26
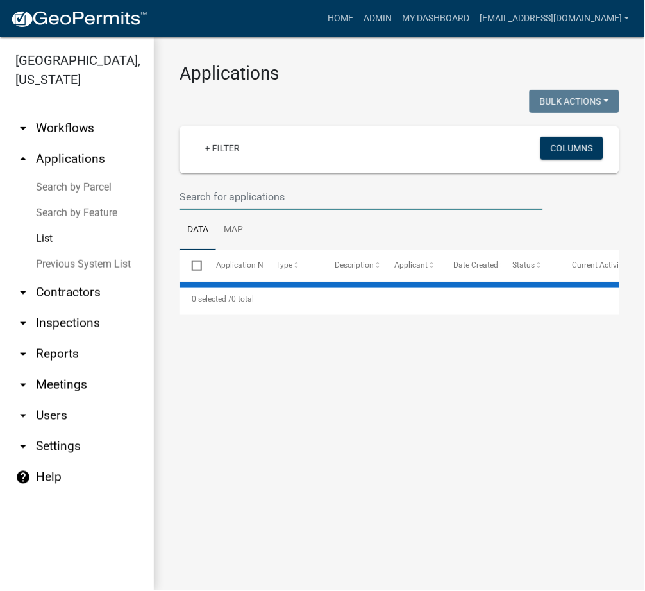
click at [208, 193] on input "text" at bounding box center [362, 196] width 364 height 26
select select "3: 100"
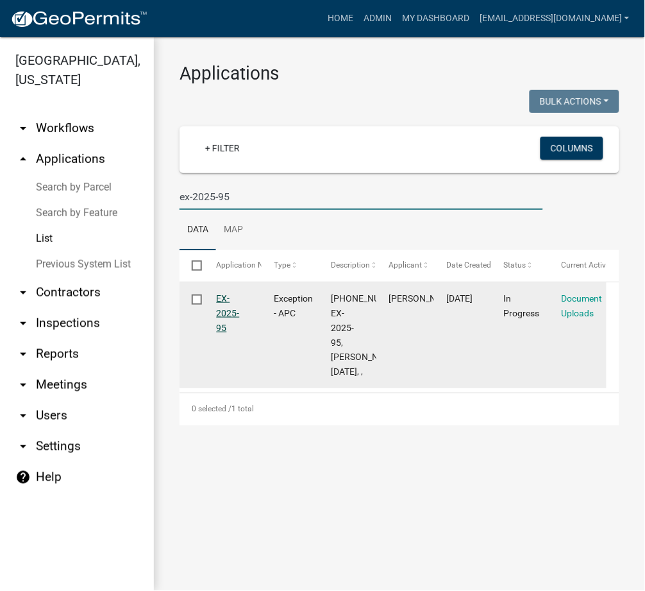
type input "ex-2025-95"
click at [230, 316] on link "EX-2025-95" at bounding box center [228, 313] width 23 height 40
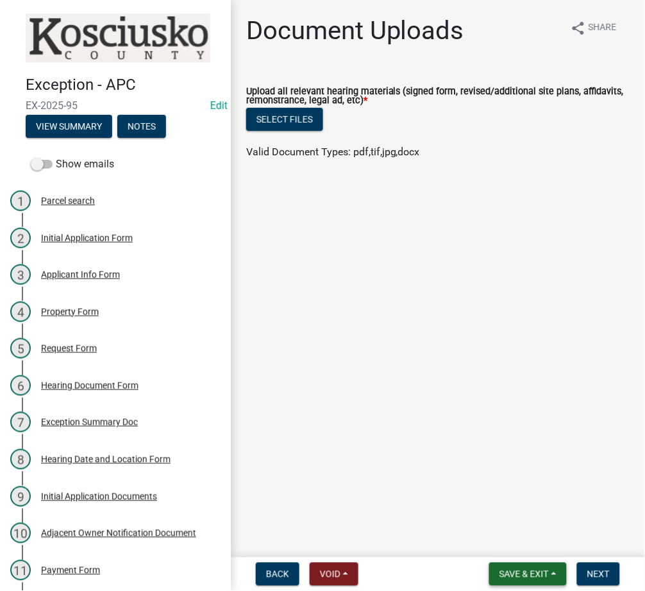
click at [532, 569] on span "Save & Exit" at bounding box center [524, 574] width 49 height 10
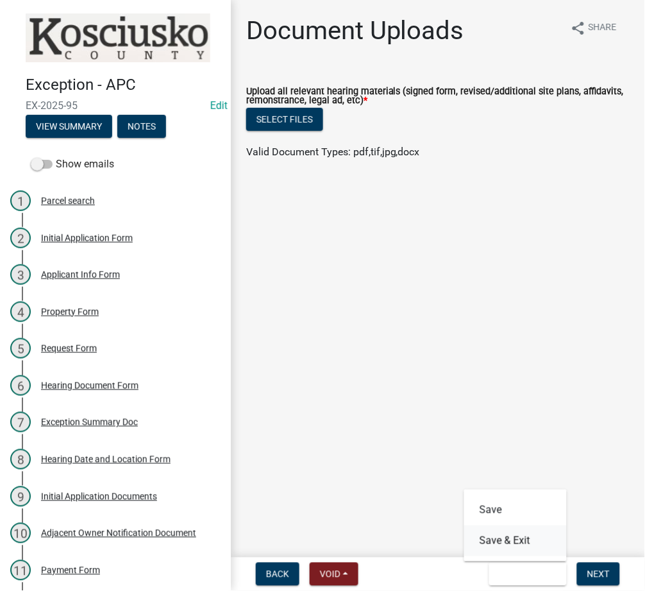
click at [523, 544] on button "Save & Exit" at bounding box center [515, 540] width 103 height 31
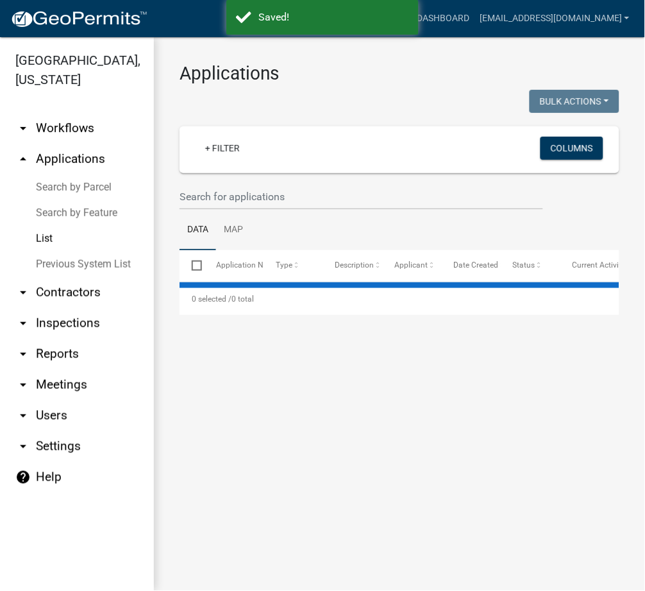
select select "3: 100"
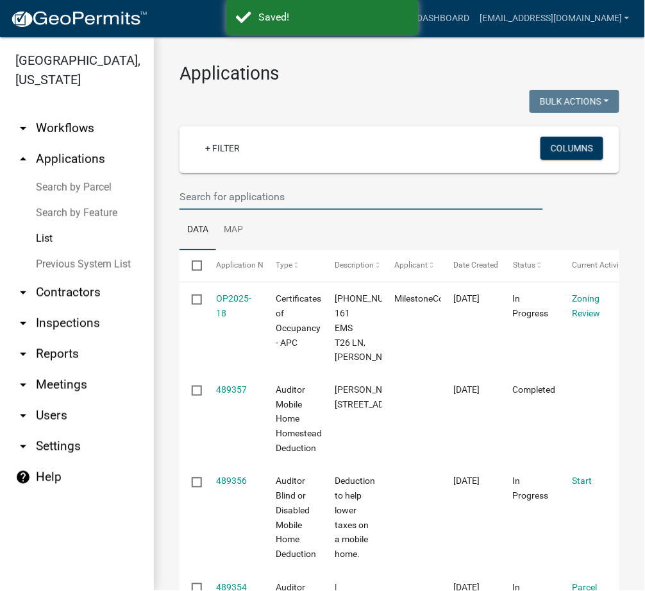
click at [317, 196] on input "text" at bounding box center [362, 196] width 364 height 26
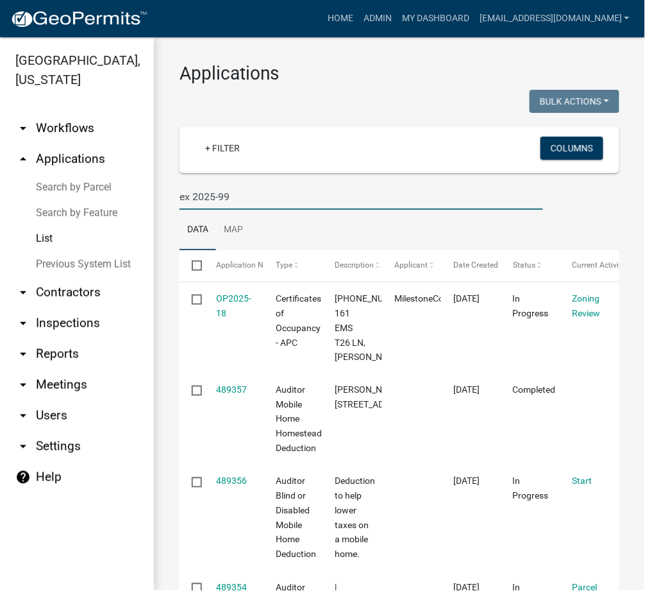
type input "ex 2025-99"
